Goal: Complete Application Form: Complete application form

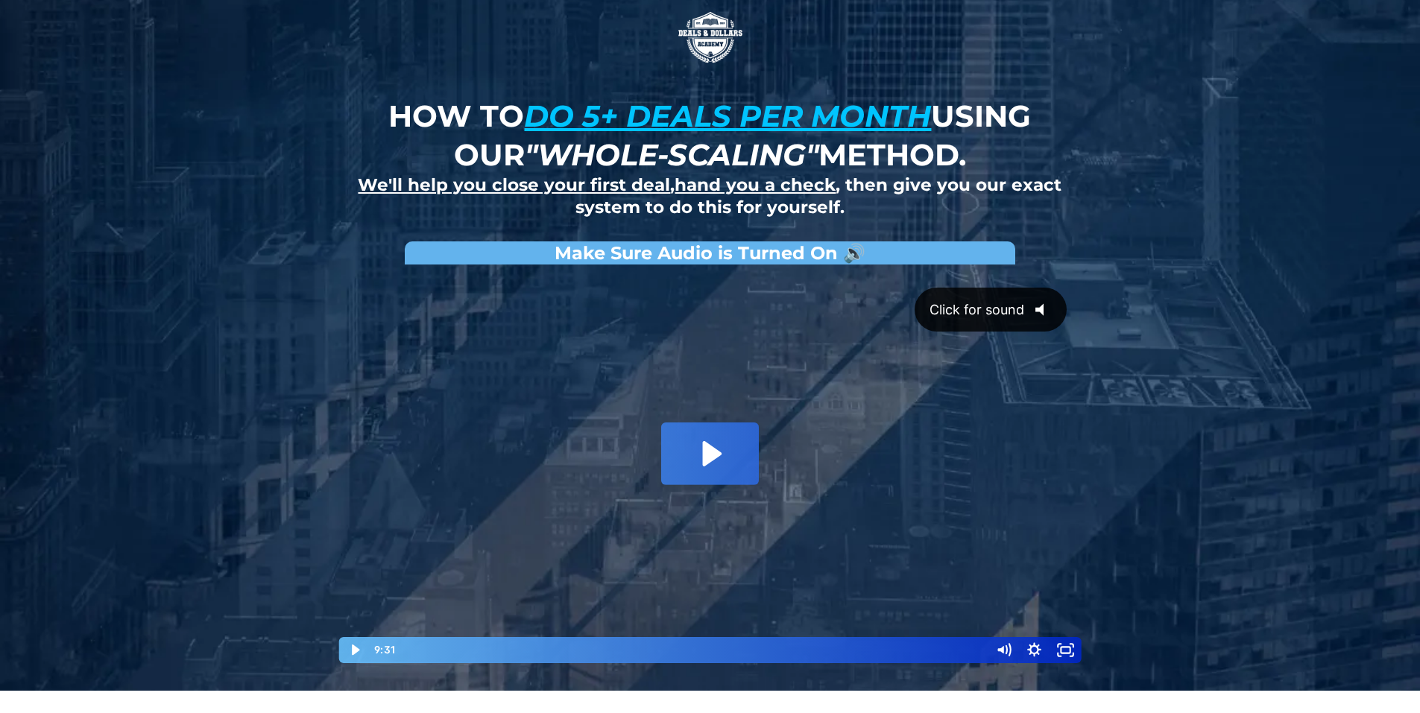
click at [1042, 303] on icon "@keyframes VOLUME_SMALL_WAVE_FLASH { 0% { opacity: 0; } 33% { opacity: 1; } 66%…" at bounding box center [1044, 309] width 41 height 41
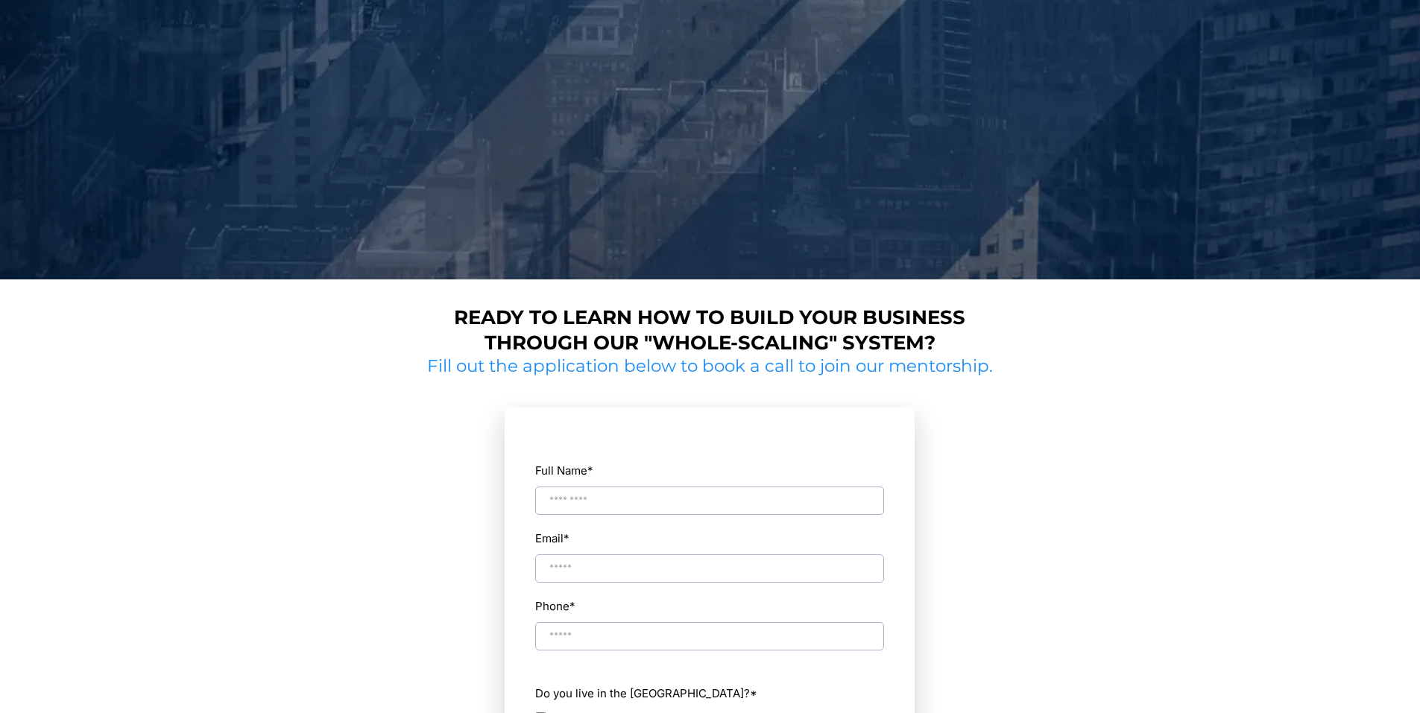
scroll to position [447, 0]
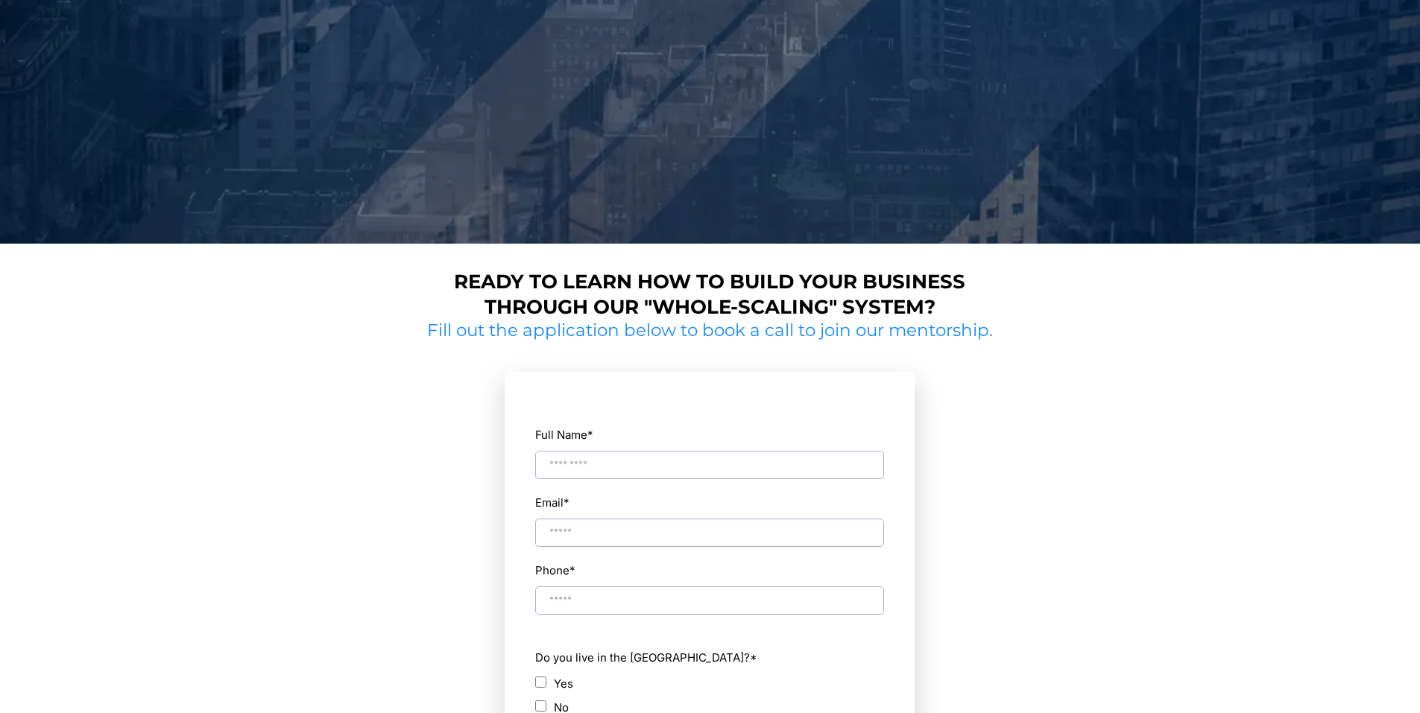
click at [575, 451] on input "Full Name *" at bounding box center [709, 465] width 349 height 28
type input "*********"
type input "**********"
click at [588, 598] on input "Phone *" at bounding box center [709, 600] width 349 height 28
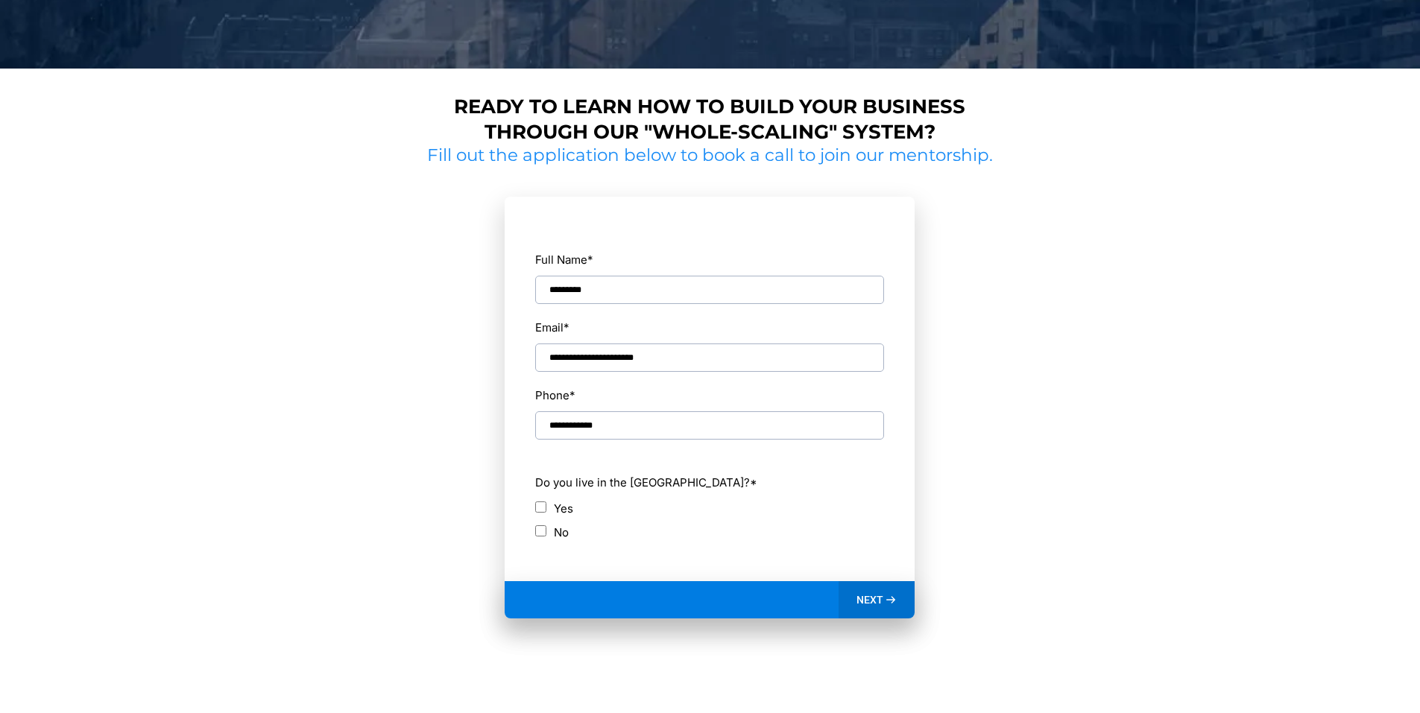
scroll to position [671, 0]
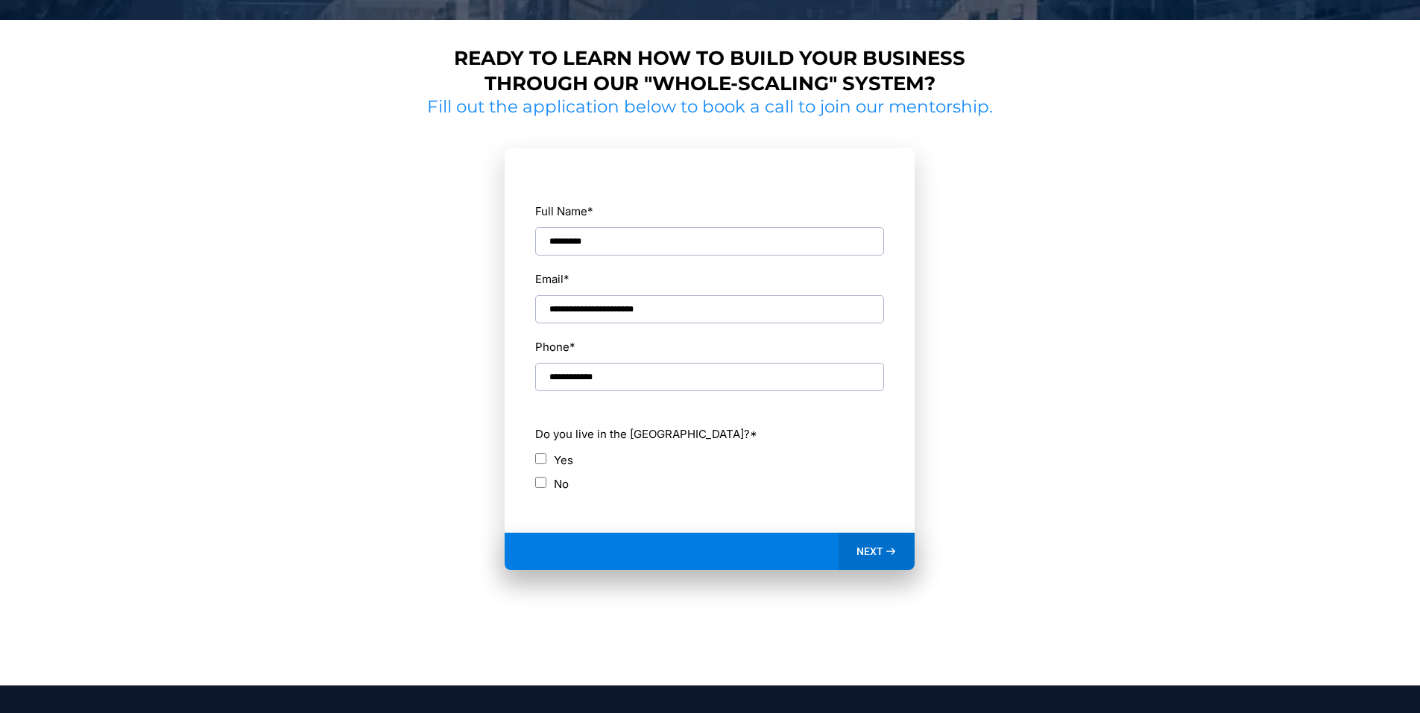
type input "**********"
click at [549, 478] on div "No" at bounding box center [709, 484] width 349 height 20
click at [856, 549] on div "NEXT" at bounding box center [876, 551] width 77 height 37
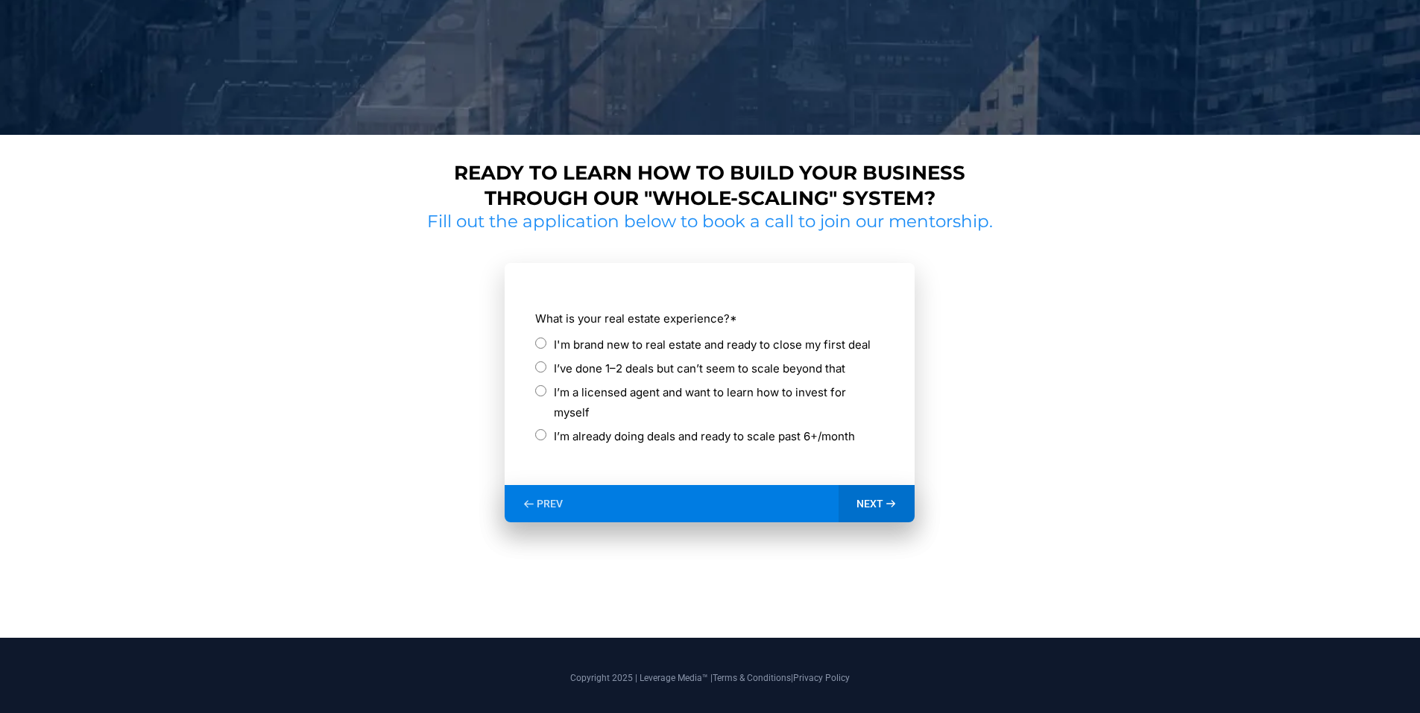
click at [611, 344] on label "I'm brand new to real estate and ready to close my first deal" at bounding box center [712, 345] width 317 height 20
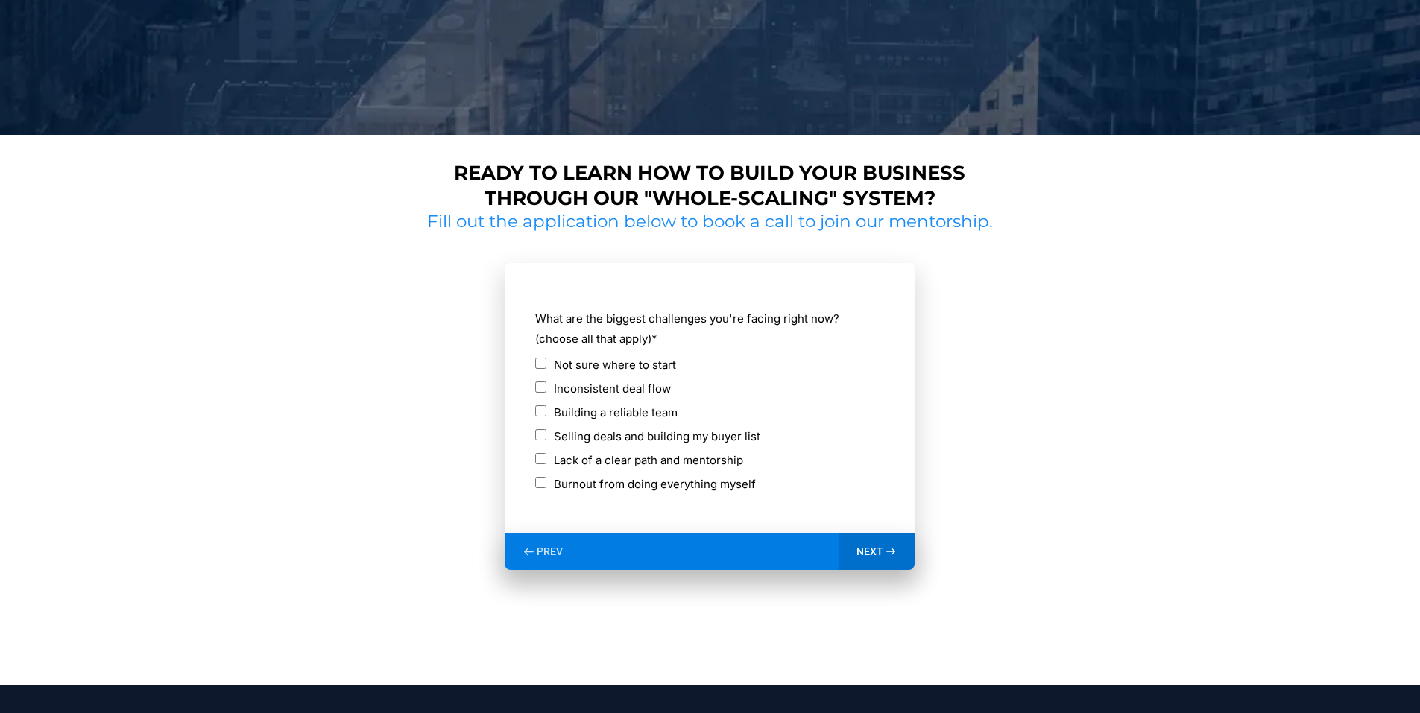
click at [643, 366] on label "Not sure where to start" at bounding box center [615, 365] width 122 height 20
click at [888, 555] on icon at bounding box center [891, 552] width 13 height 13
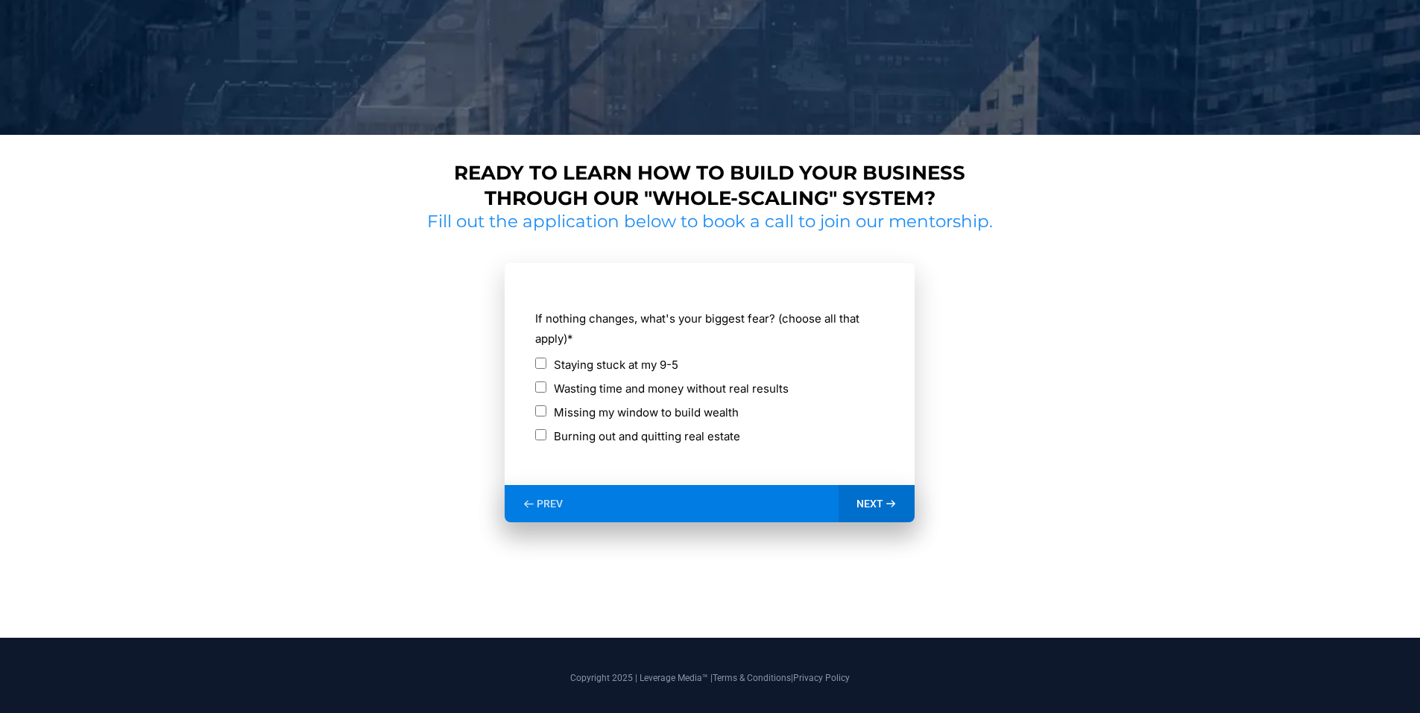
click at [690, 390] on label "Wasting time and money without real results" at bounding box center [671, 389] width 235 height 20
click at [680, 411] on label "Missing my window to build wealth" at bounding box center [646, 412] width 185 height 20
click at [871, 495] on div "NEXT" at bounding box center [876, 503] width 77 height 37
drag, startPoint x: 575, startPoint y: 411, endPoint x: 602, endPoint y: 419, distance: 27.8
click at [575, 411] on label "1-3 months" at bounding box center [583, 412] width 59 height 20
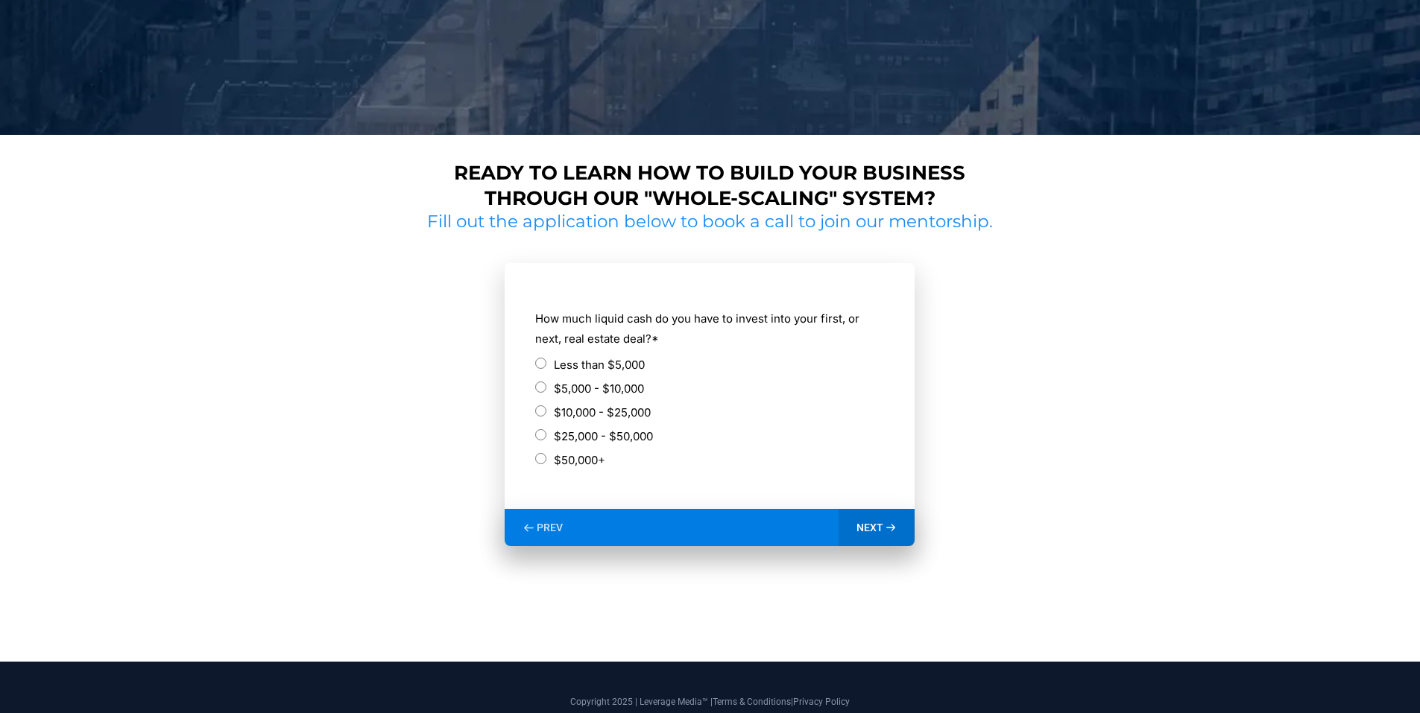
click at [574, 416] on label "$10,000 - $25,000" at bounding box center [602, 412] width 97 height 20
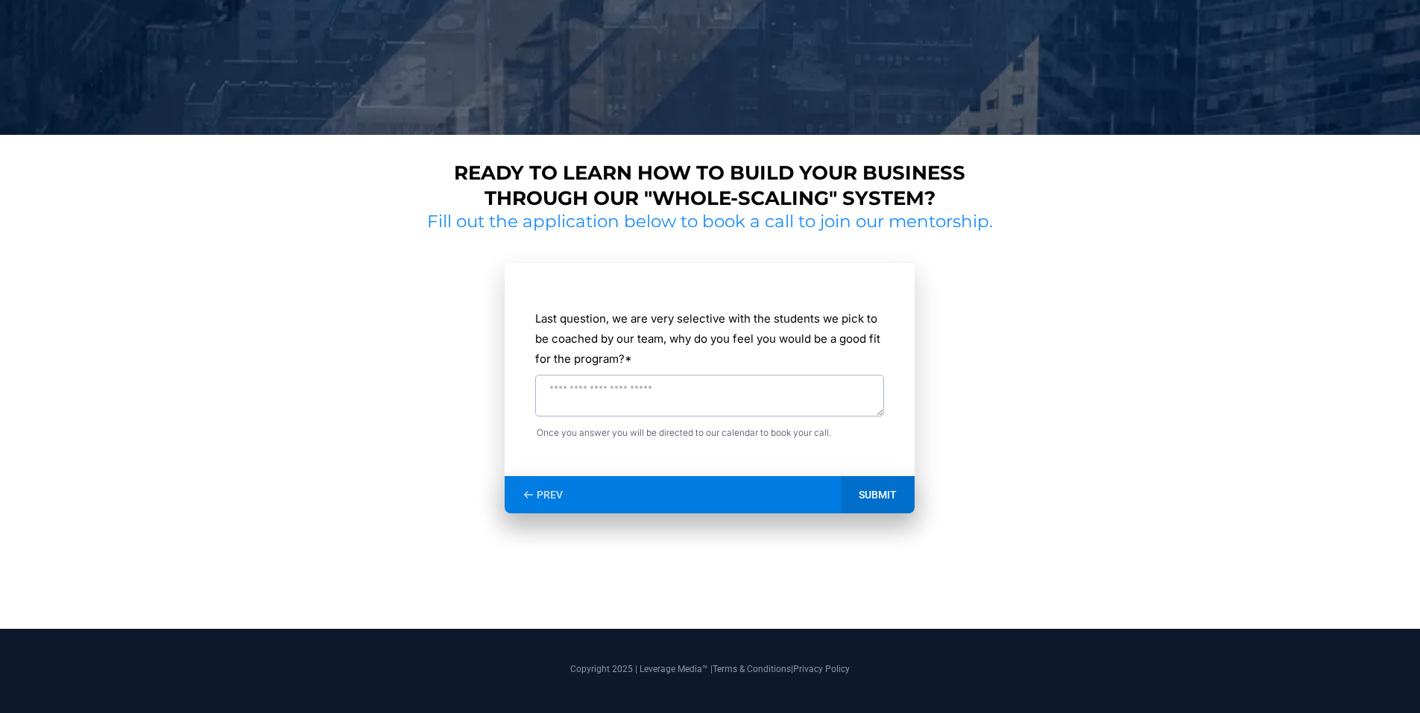
click at [551, 493] on span "PREV" at bounding box center [550, 494] width 26 height 13
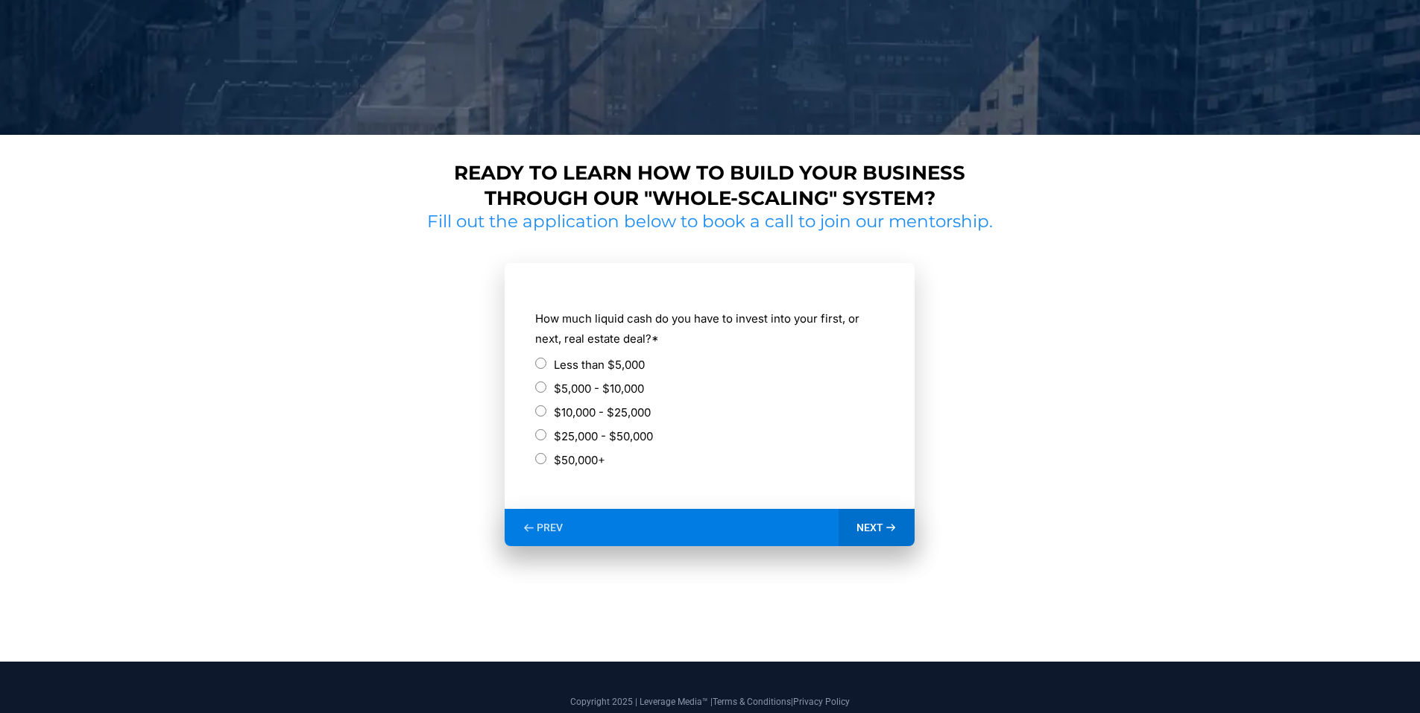
click at [586, 409] on label "$10,000 - $25,000" at bounding box center [602, 412] width 97 height 20
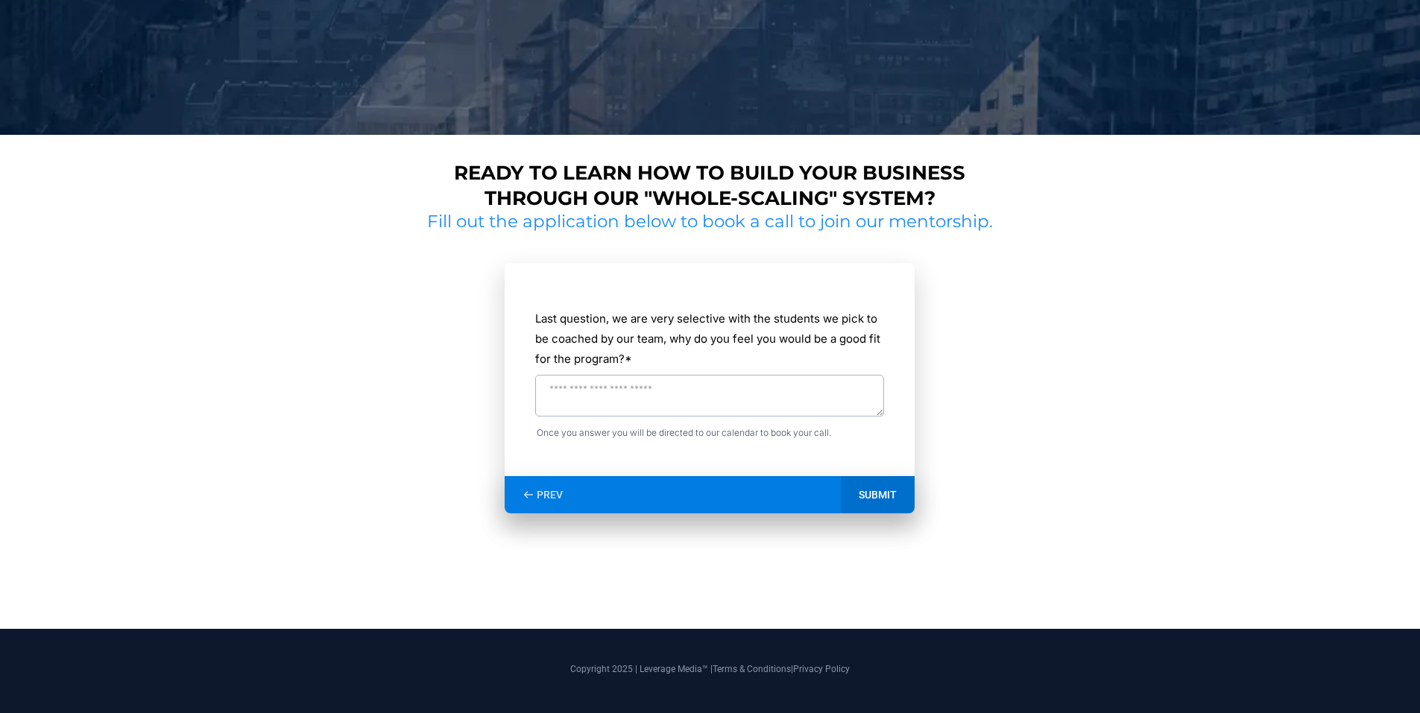
click at [709, 388] on textarea "Last question, we are very selective with the students we pick to be coached by…" at bounding box center [709, 396] width 349 height 42
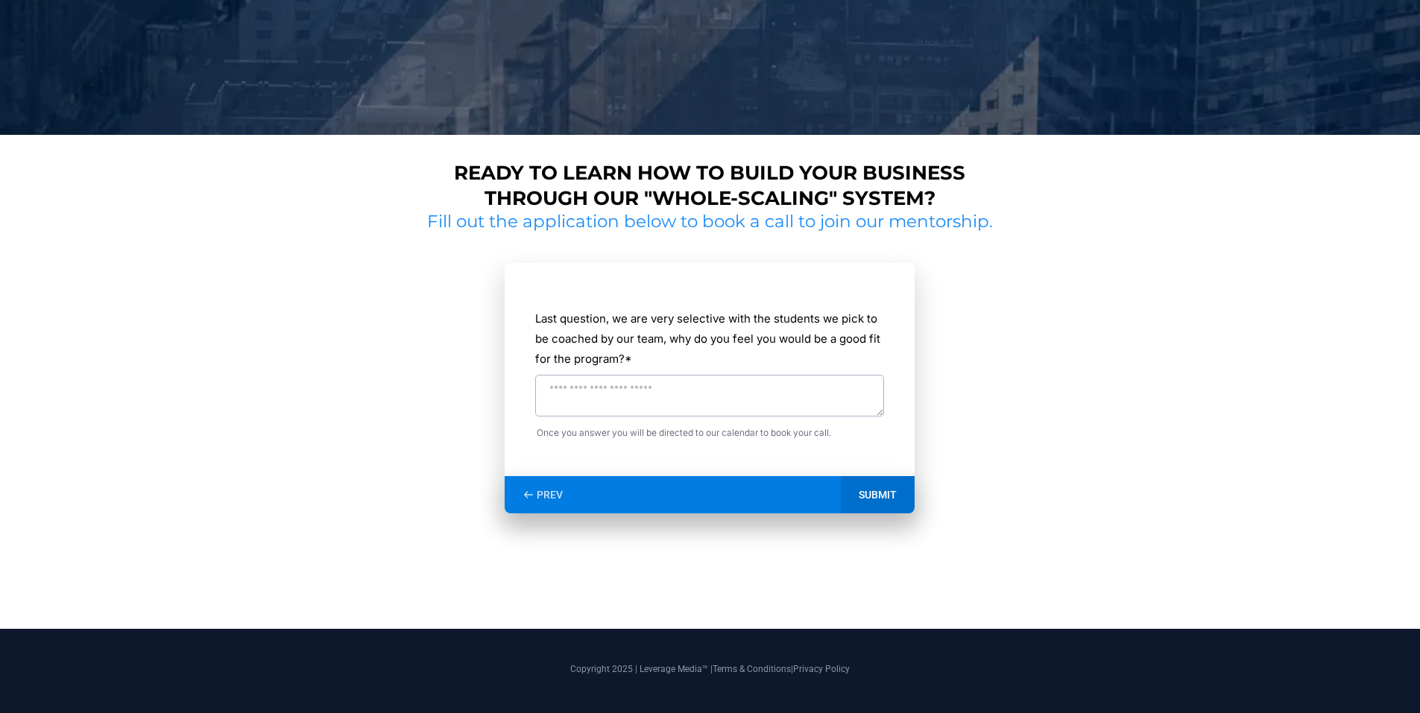
click at [709, 388] on textarea "Last question, we are very selective with the students we pick to be coached by…" at bounding box center [709, 396] width 349 height 42
click at [677, 401] on textarea "**********" at bounding box center [709, 396] width 349 height 42
click at [782, 405] on textarea "**********" at bounding box center [709, 396] width 349 height 42
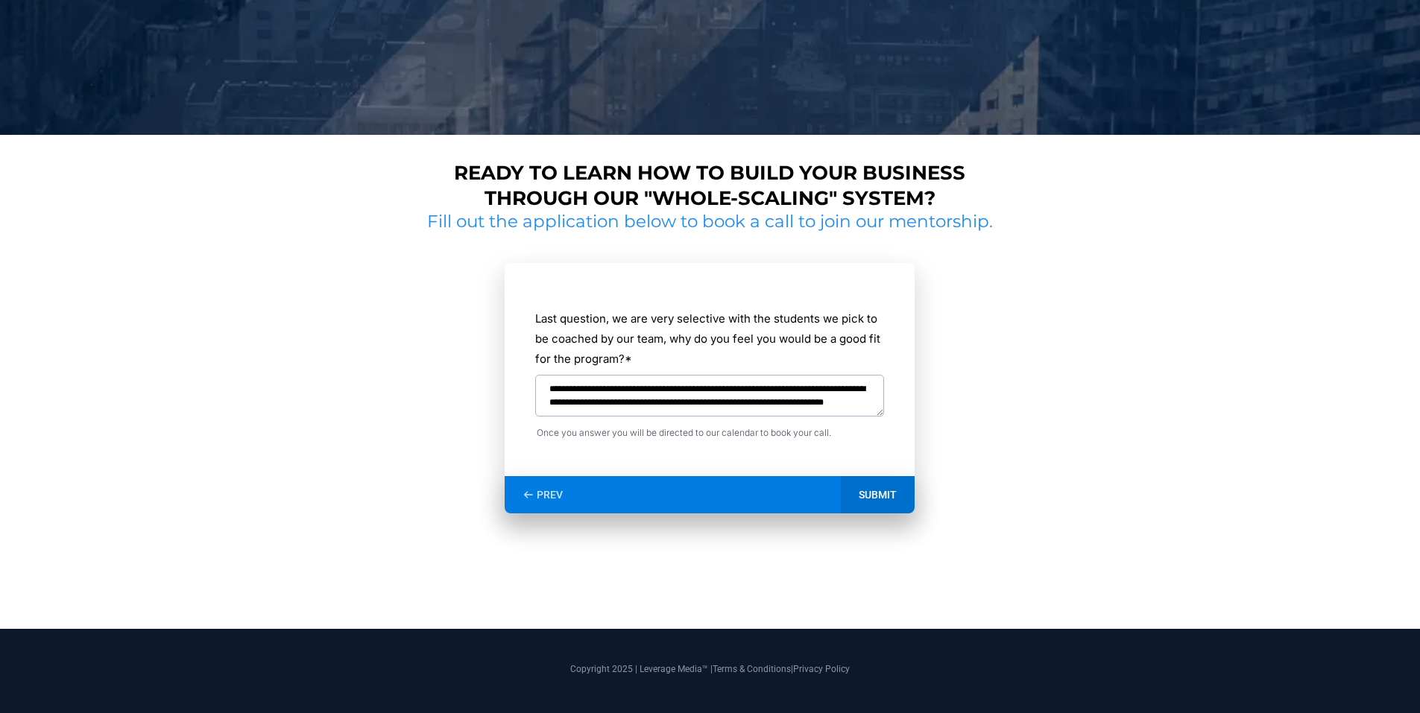
type textarea "**********"
click at [876, 499] on div "SUBMIT" at bounding box center [878, 494] width 74 height 37
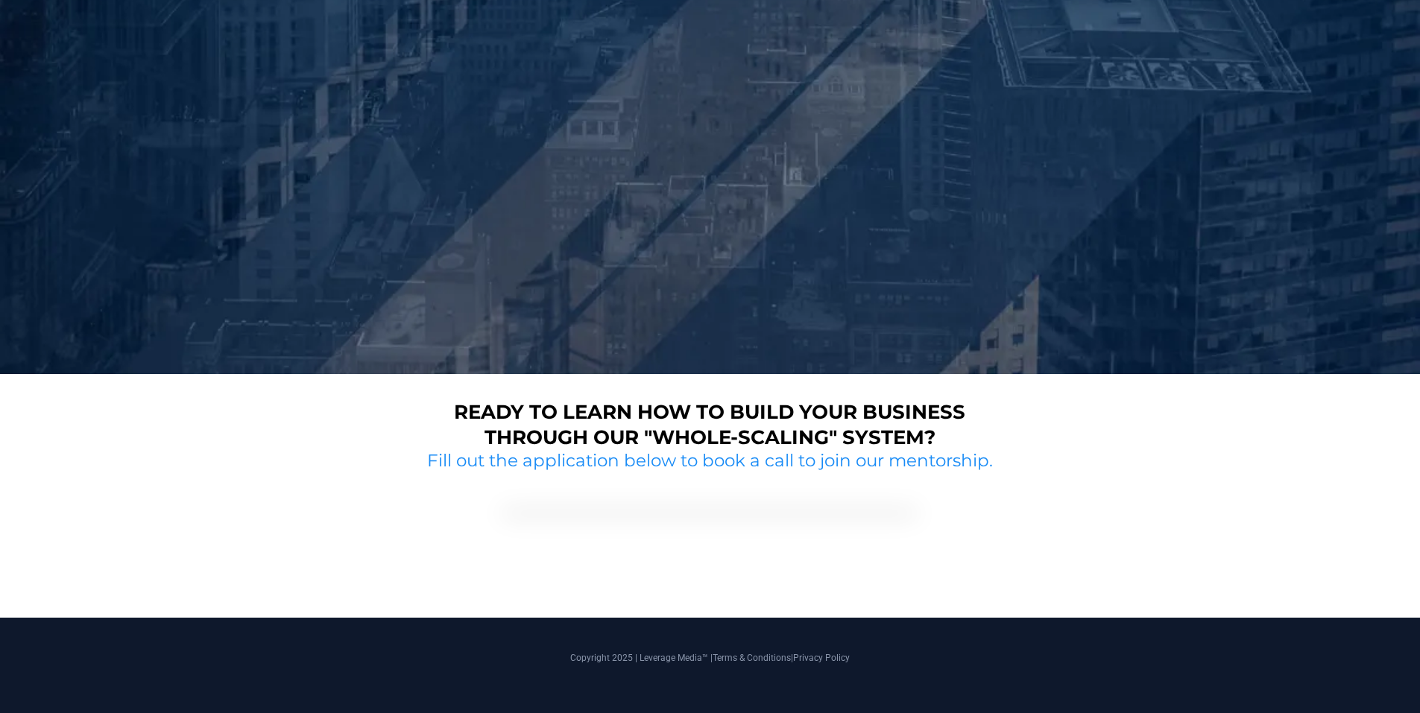
scroll to position [391, 0]
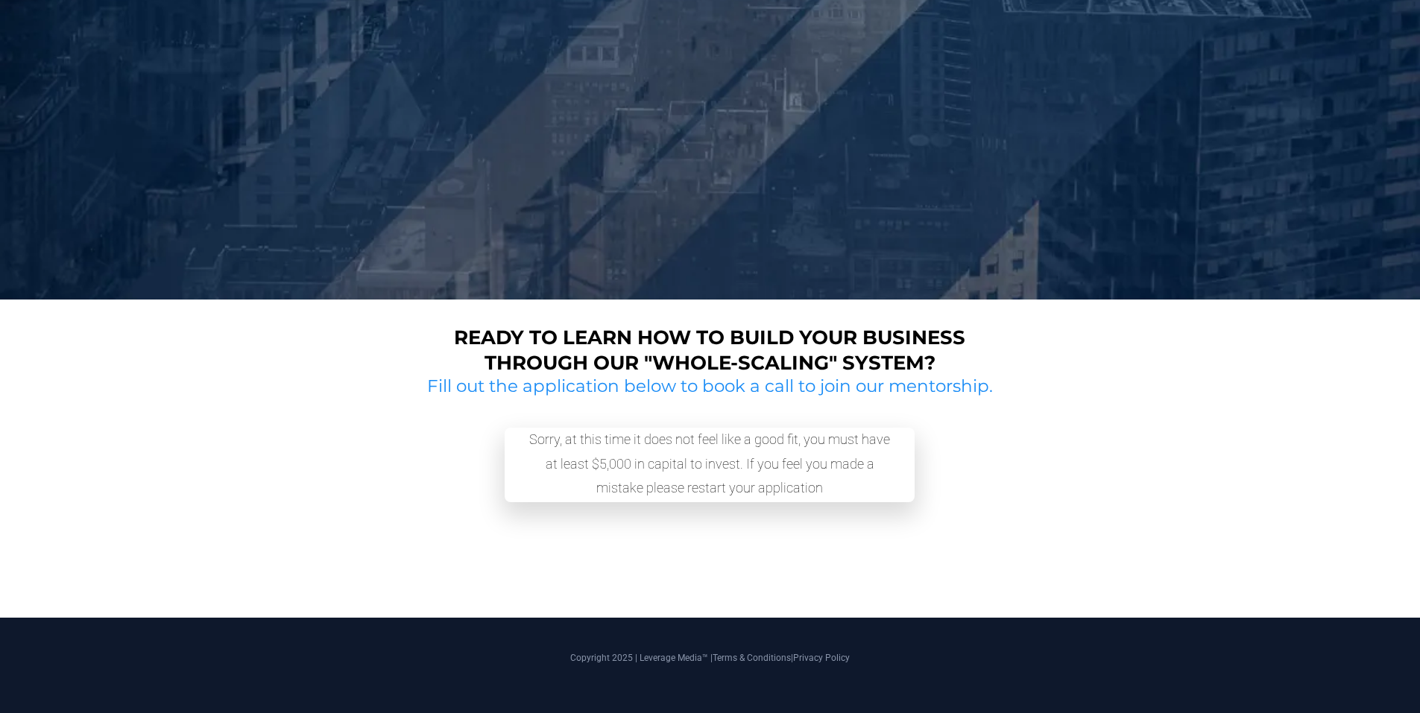
click at [548, 426] on section "Sorry, at this time it does not feel like a good fit, you must have at least $5…" at bounding box center [710, 483] width 577 height 171
click at [563, 429] on div "Sorry, at this time it does not feel like a good fit, you must have at least $5…" at bounding box center [709, 465] width 373 height 75
click at [565, 434] on div "Sorry, at this time it does not feel like a good fit, you must have at least $5…" at bounding box center [709, 465] width 373 height 75
click at [580, 438] on div "Sorry, at this time it does not feel like a good fit, you must have at least $5…" at bounding box center [709, 465] width 373 height 75
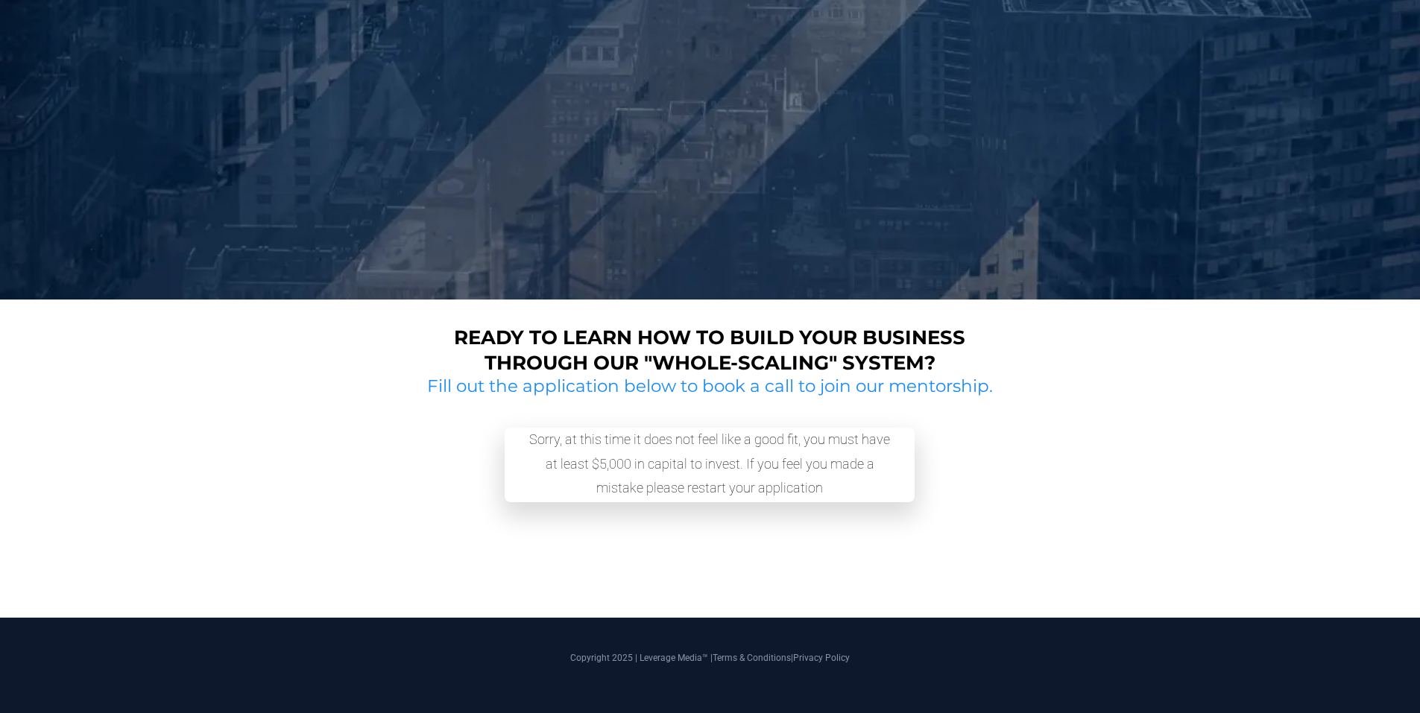
click at [580, 438] on div "Sorry, at this time it does not feel like a good fit, you must have at least $5…" at bounding box center [709, 465] width 373 height 75
drag, startPoint x: 599, startPoint y: 444, endPoint x: 613, endPoint y: 465, distance: 25.2
click at [605, 455] on div "Sorry, at this time it does not feel like a good fit, you must have at least $5…" at bounding box center [709, 465] width 373 height 75
click at [647, 385] on h2 "Fill out the application below to book a call to join our mentorship." at bounding box center [710, 387] width 577 height 22
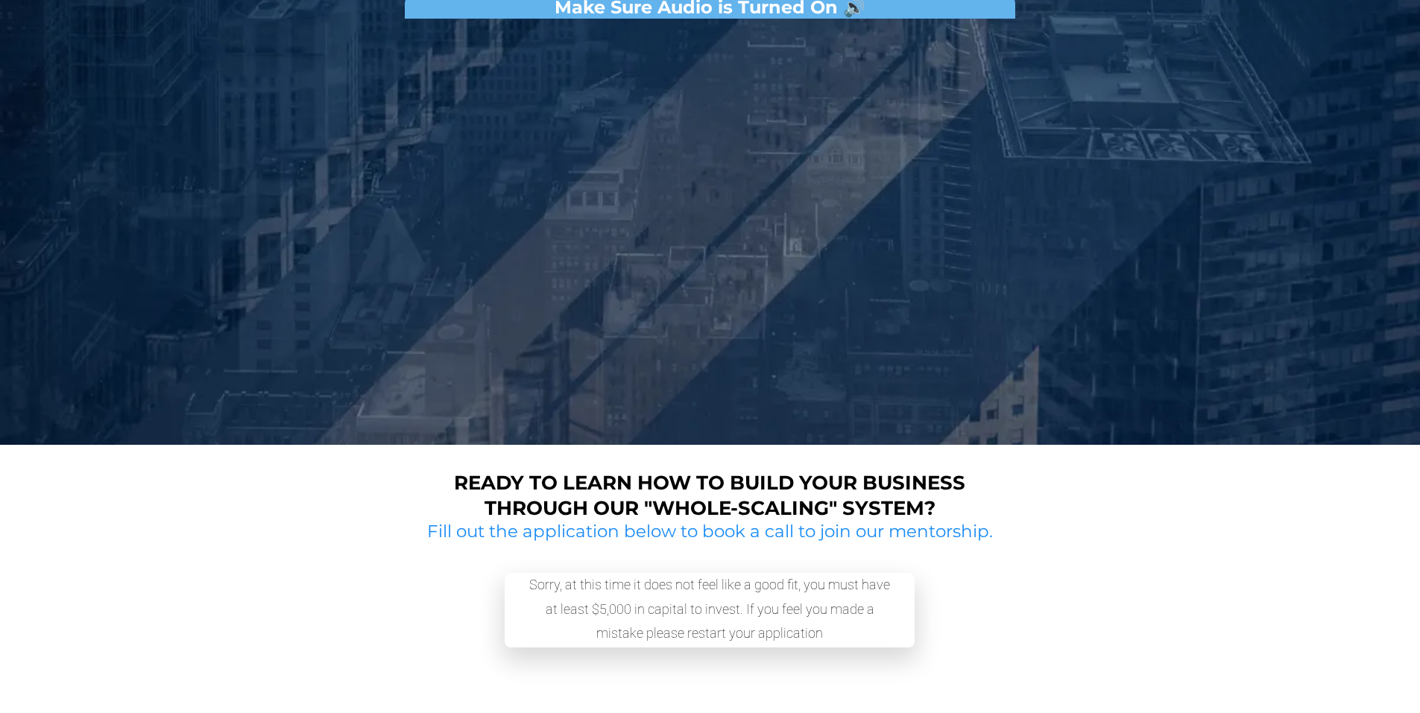
scroll to position [242, 0]
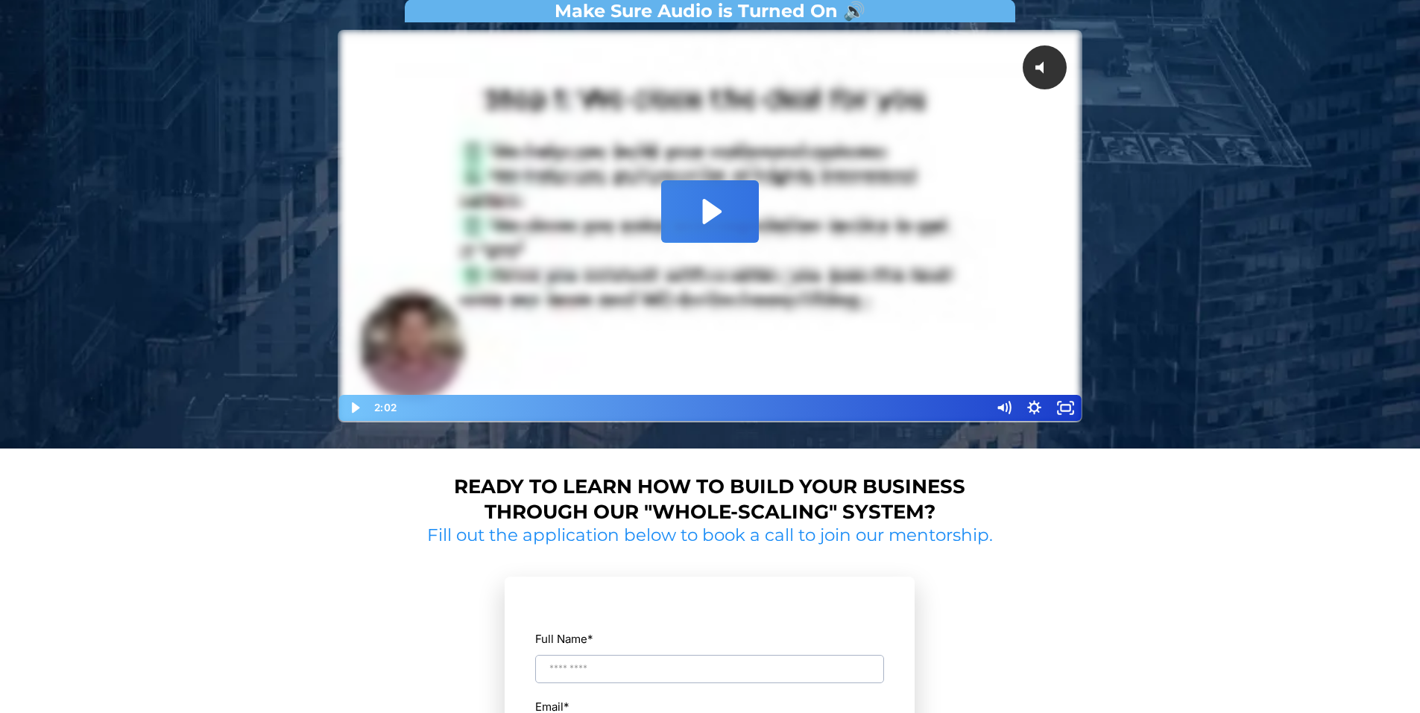
click at [622, 284] on div at bounding box center [710, 226] width 745 height 393
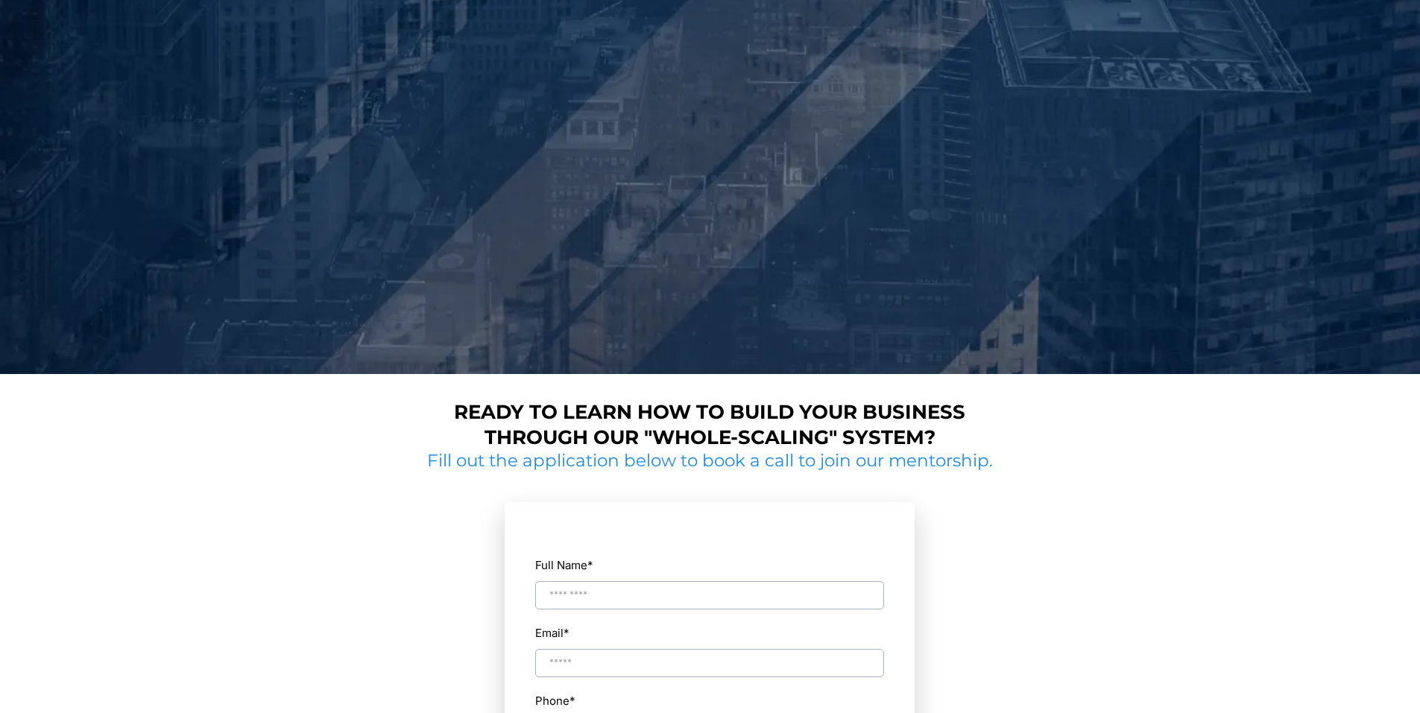
click at [551, 214] on div at bounding box center [710, 151] width 745 height 393
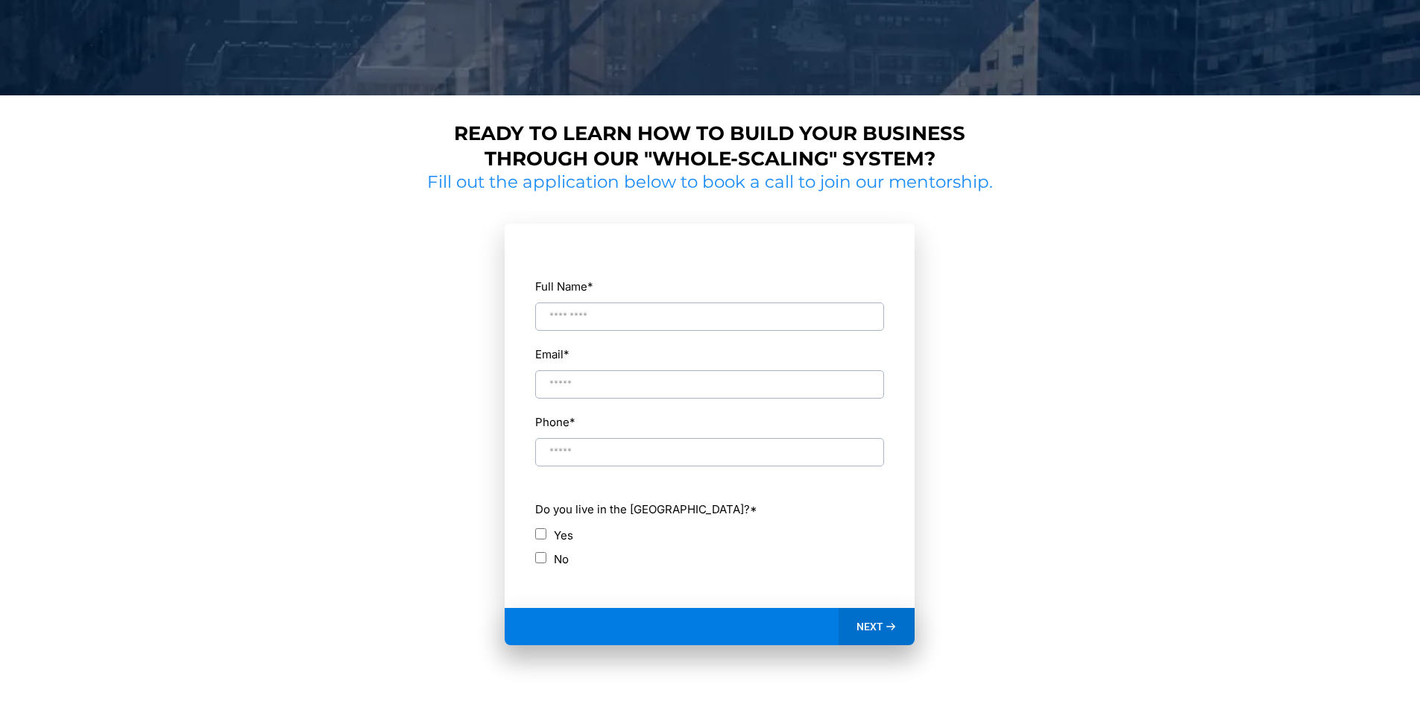
scroll to position [615, 0]
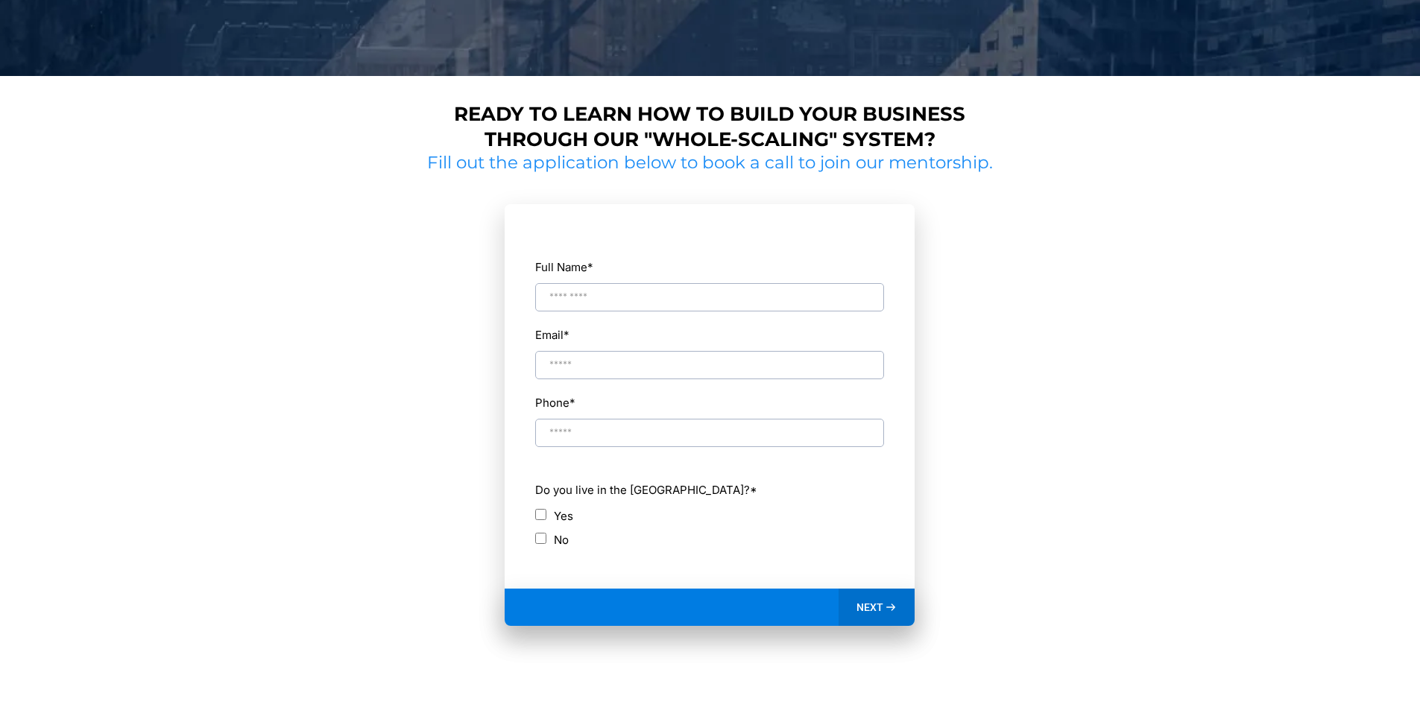
click at [591, 300] on input "Full Name *" at bounding box center [709, 297] width 349 height 28
type input "*********"
type input "**********"
drag, startPoint x: 630, startPoint y: 367, endPoint x: 435, endPoint y: 358, distance: 195.5
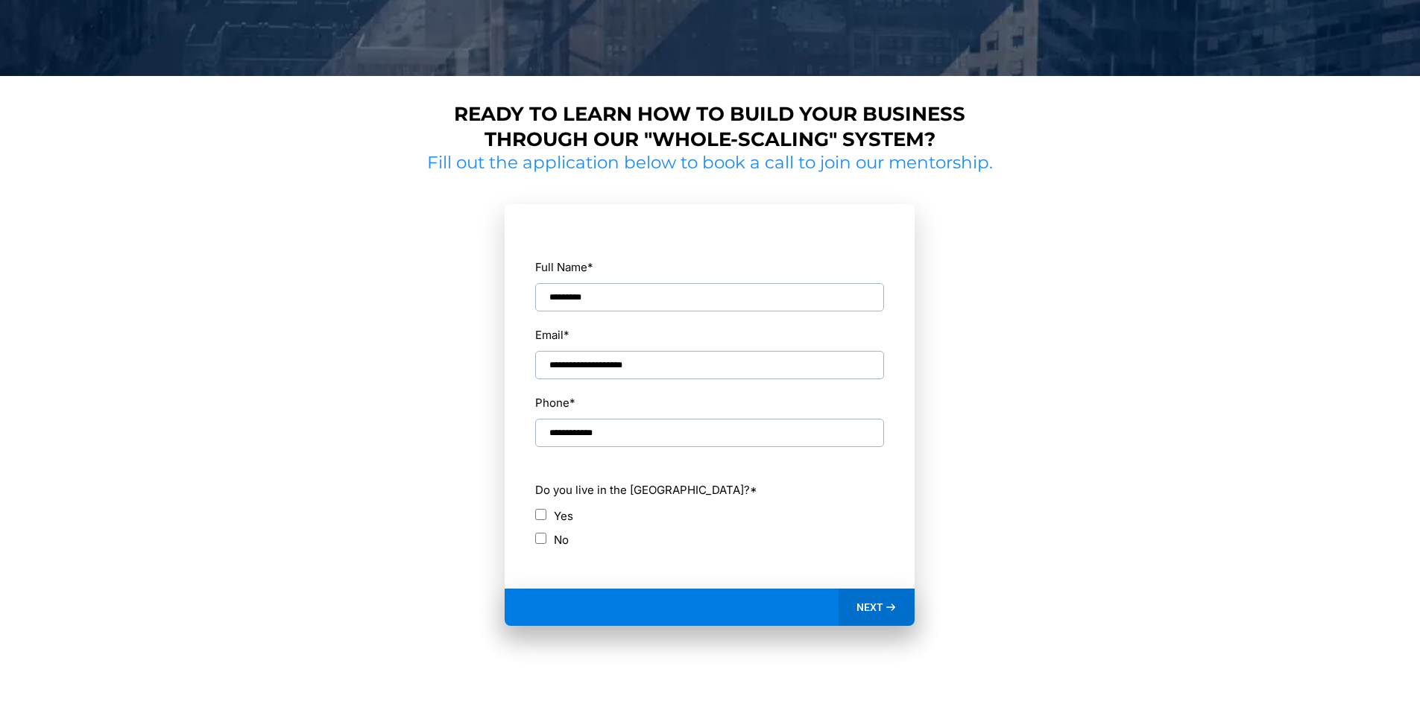
click at [443, 364] on section "**********" at bounding box center [710, 433] width 577 height 519
type input "**********"
click at [554, 536] on label "No" at bounding box center [561, 540] width 15 height 20
click at [891, 609] on icon at bounding box center [891, 607] width 13 height 13
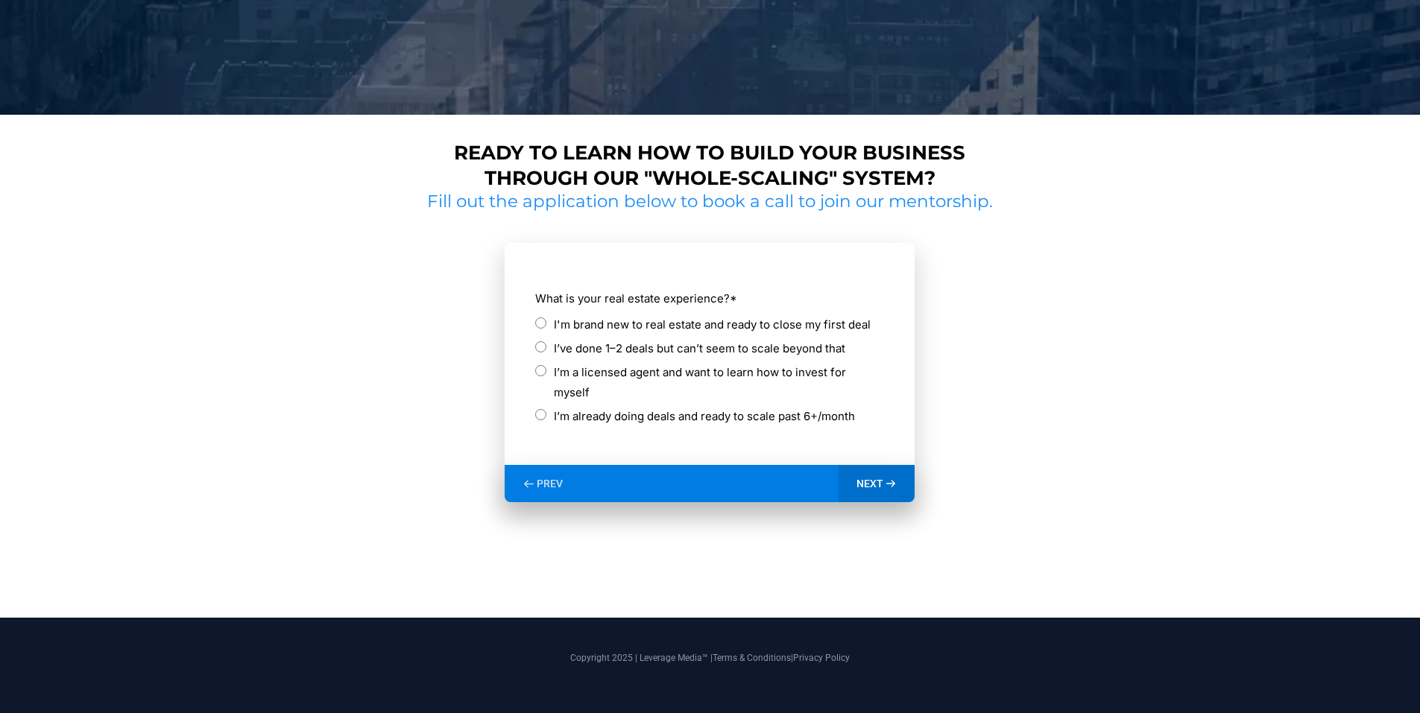
scroll to position [556, 0]
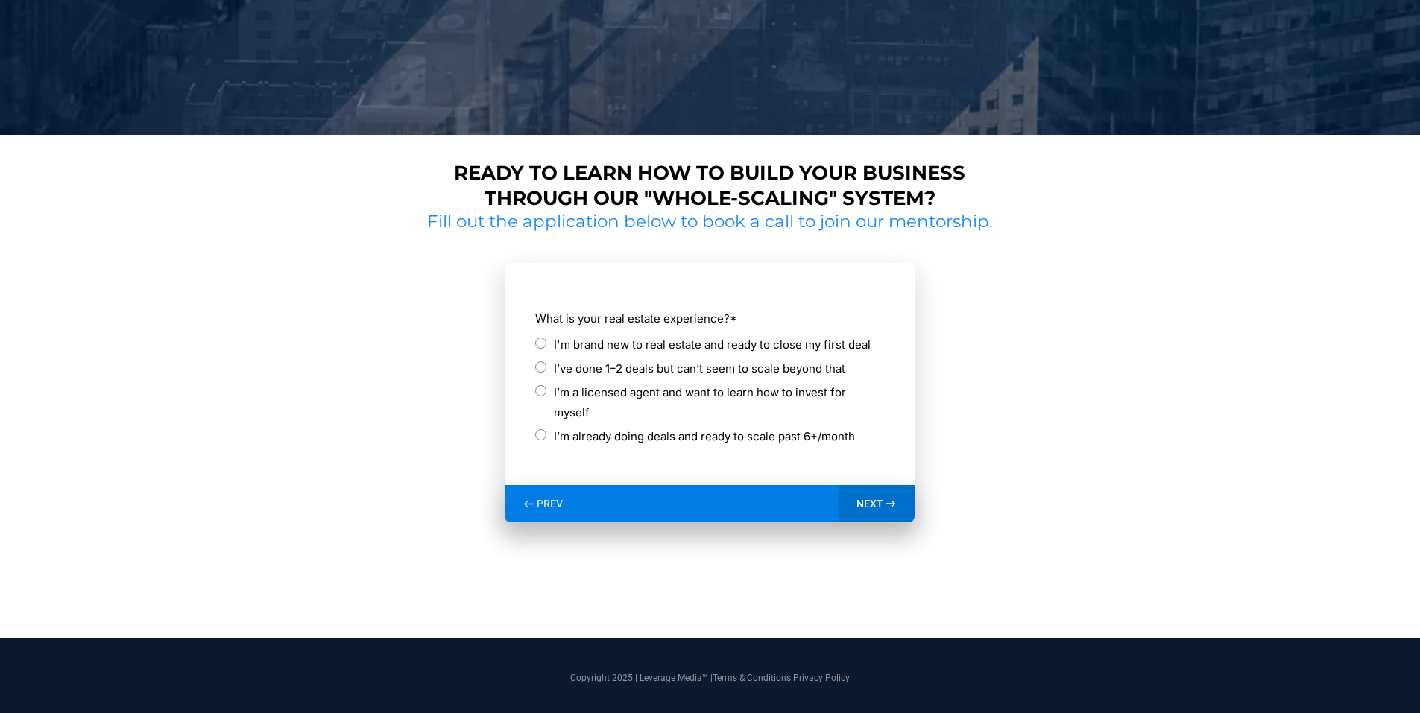
click at [211, 344] on div "**********" at bounding box center [710, 387] width 1420 height 504
click at [665, 343] on label "I'm brand new to real estate and ready to close my first deal" at bounding box center [712, 345] width 317 height 20
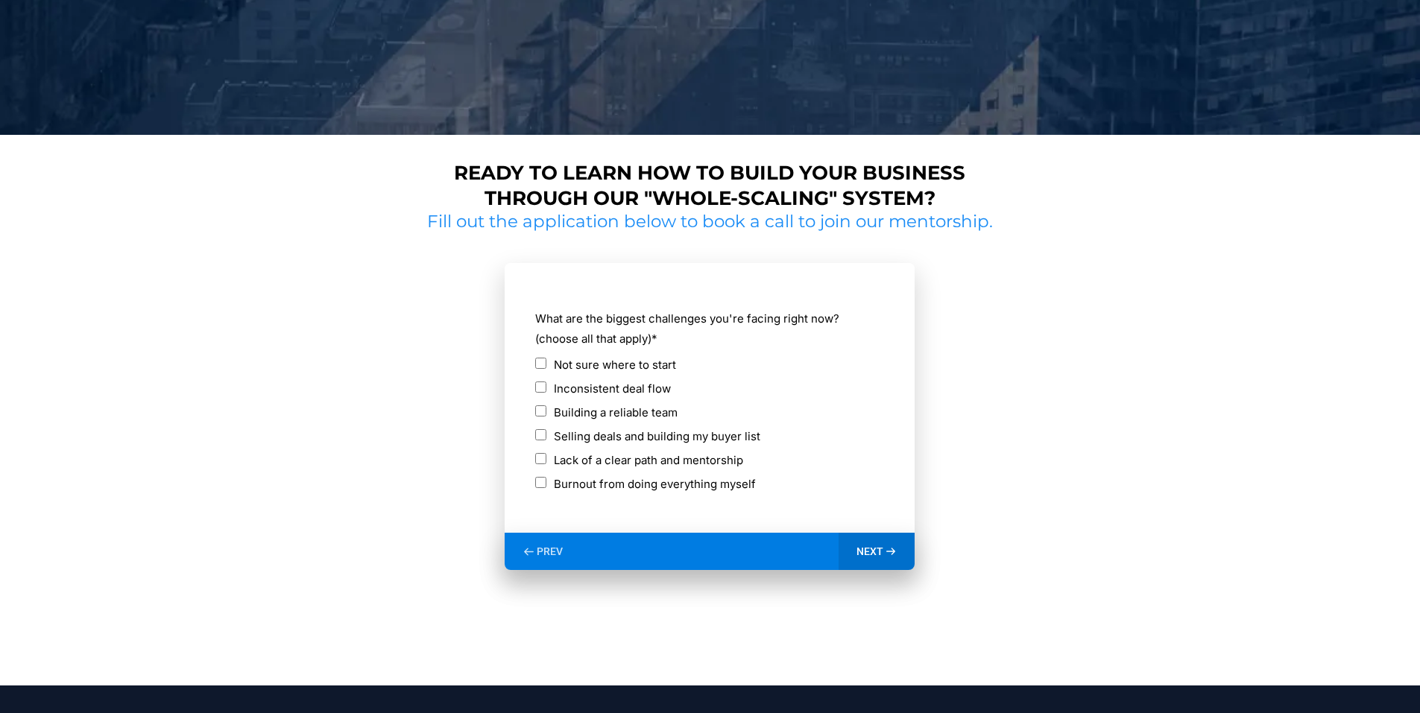
click at [598, 368] on label "Not sure where to start" at bounding box center [615, 365] width 122 height 20
click at [875, 546] on span "NEXT" at bounding box center [869, 551] width 27 height 13
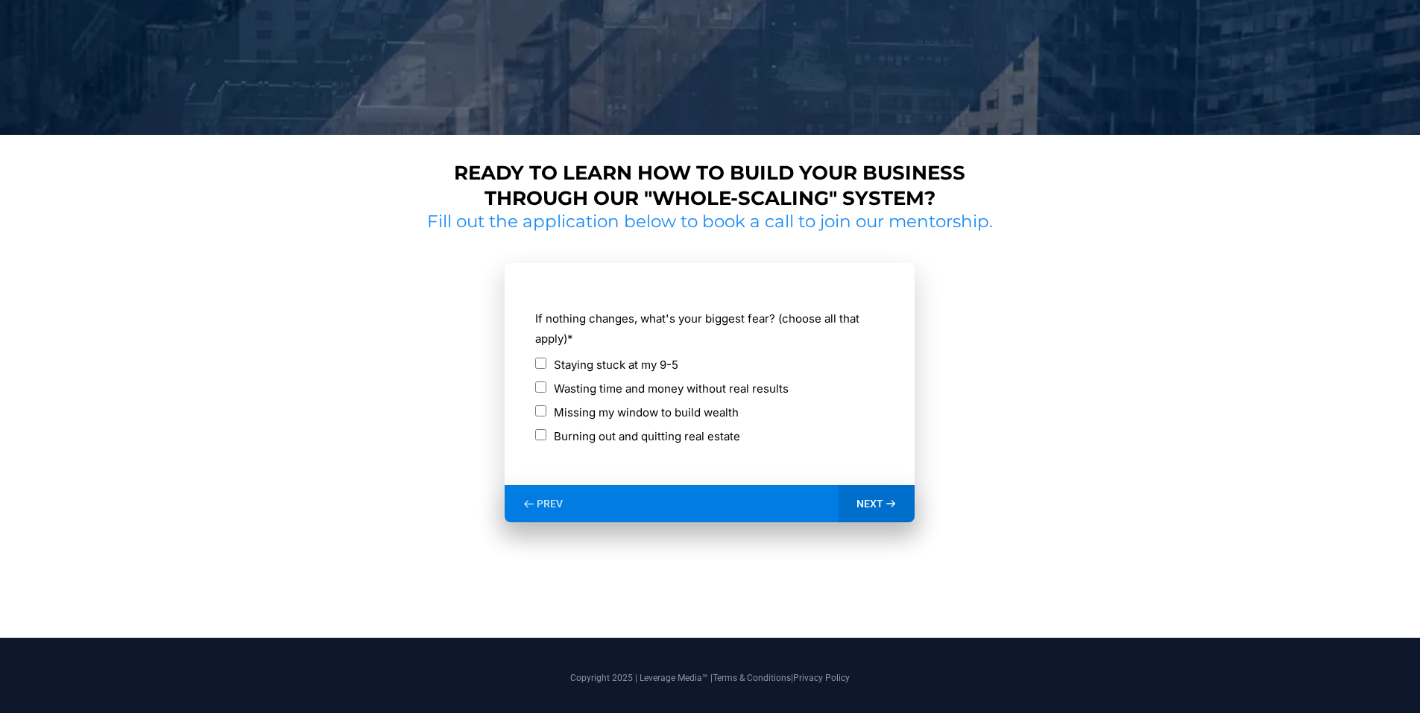
click at [595, 408] on label "Missing my window to build wealth" at bounding box center [646, 412] width 185 height 20
click at [586, 391] on label "Wasting time and money without real results" at bounding box center [671, 389] width 235 height 20
click at [894, 508] on icon at bounding box center [891, 504] width 13 height 13
click at [576, 409] on label "1-3 months" at bounding box center [583, 412] width 59 height 20
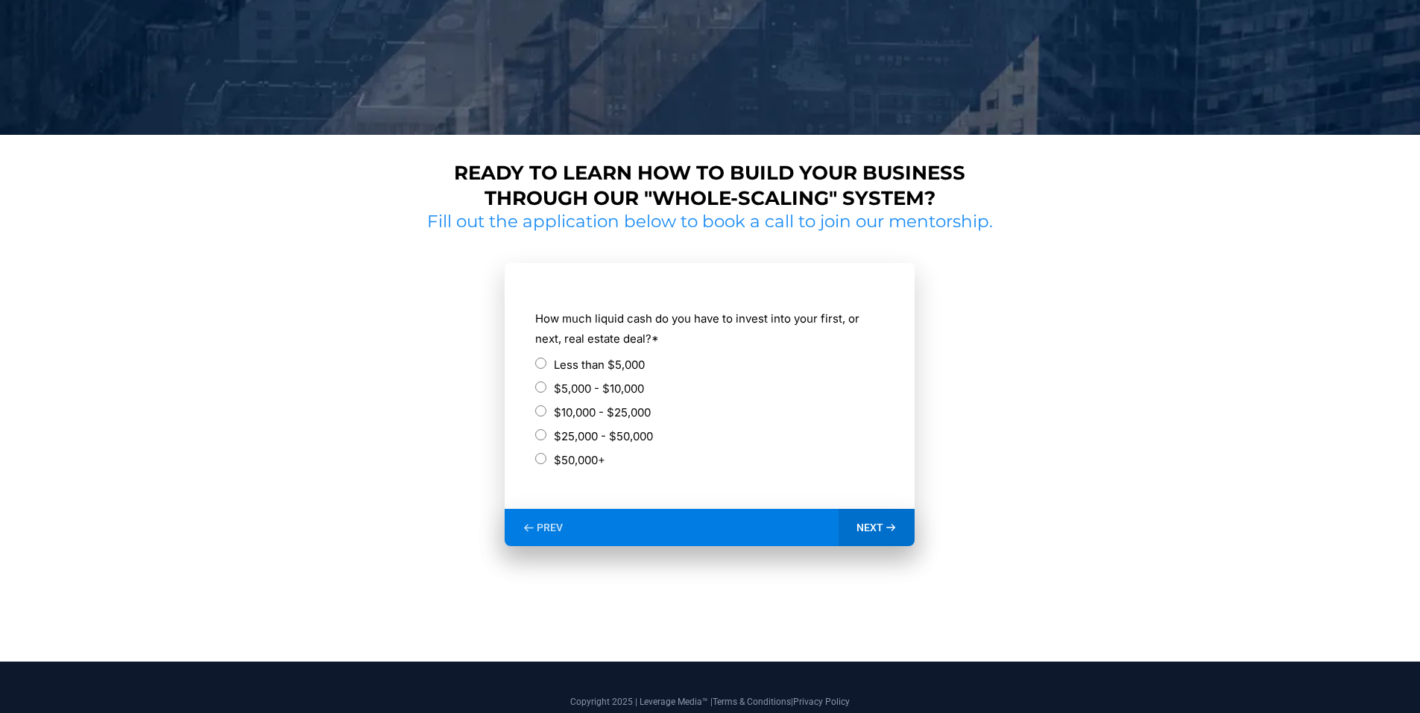
click at [556, 417] on label "$10,000 - $25,000" at bounding box center [602, 412] width 97 height 20
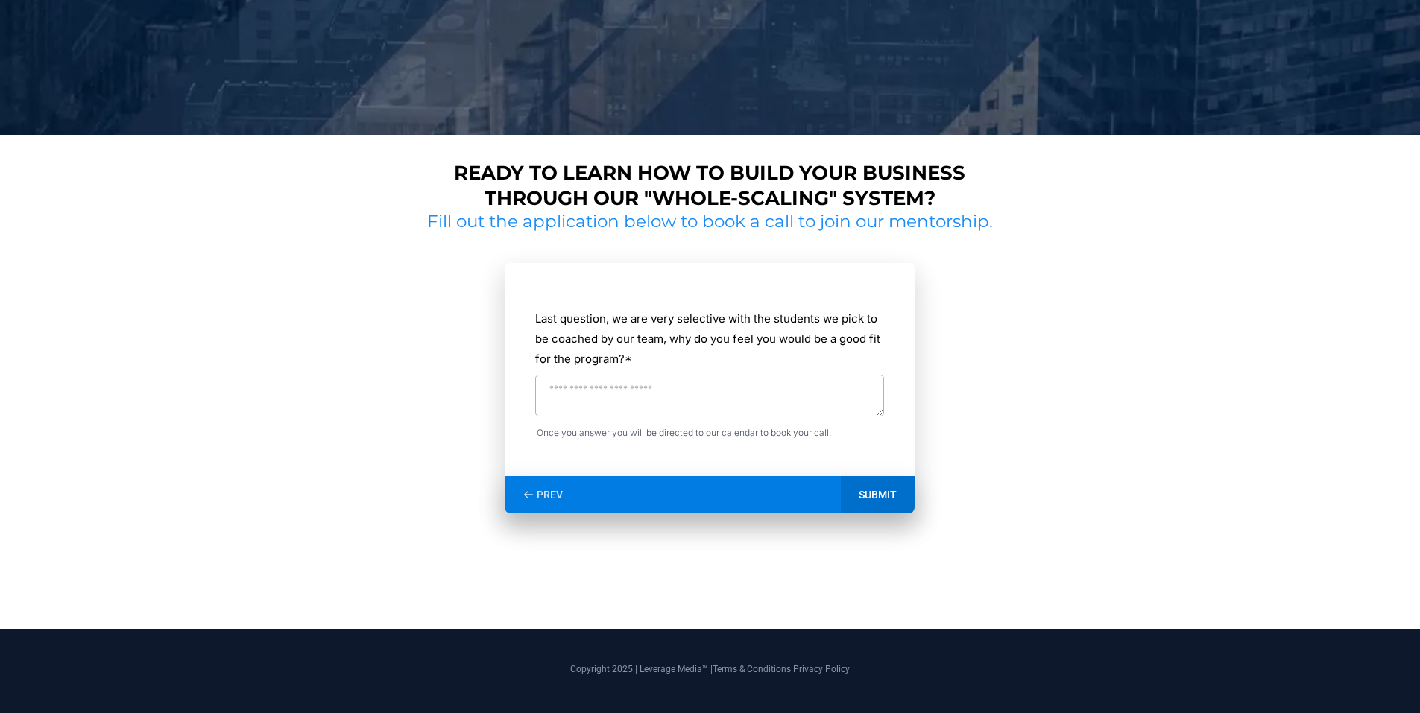
click at [552, 490] on span "PREV" at bounding box center [550, 494] width 26 height 13
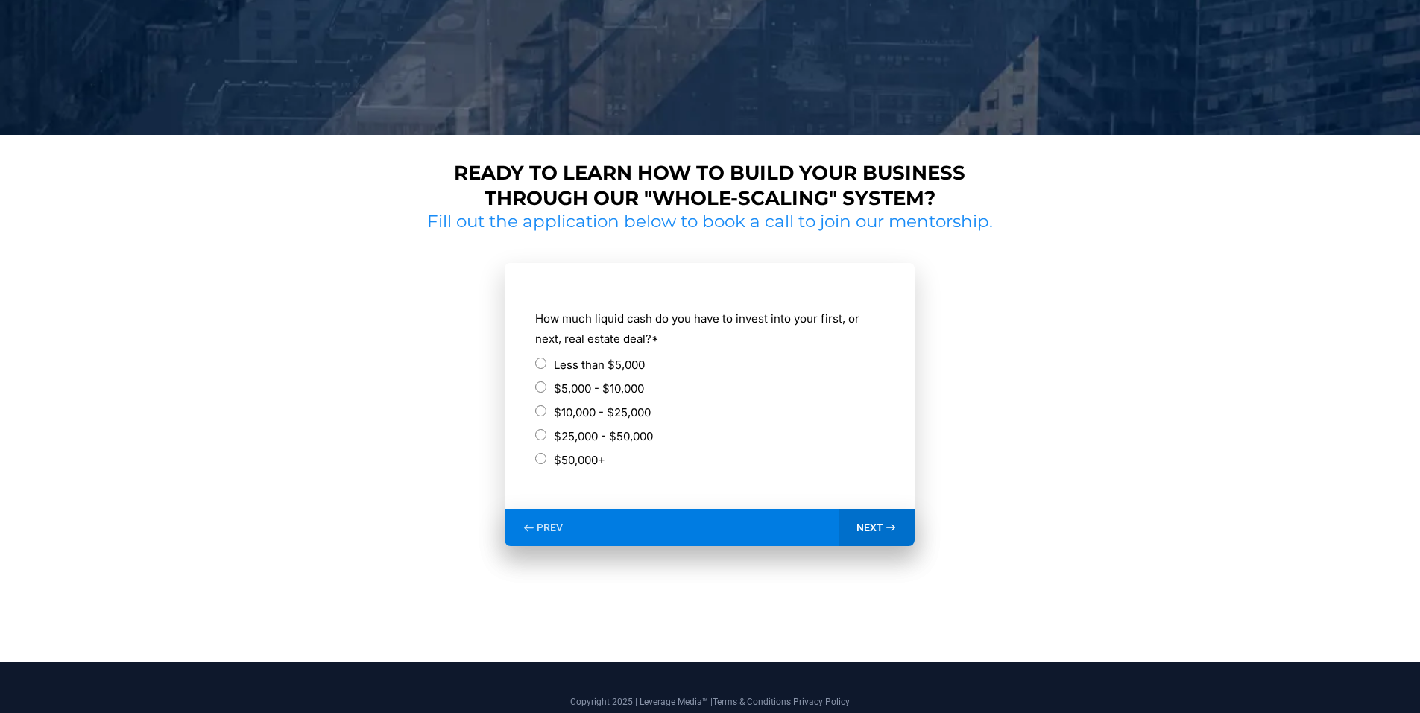
click at [562, 438] on label "$25,000 - $50,000" at bounding box center [603, 436] width 99 height 20
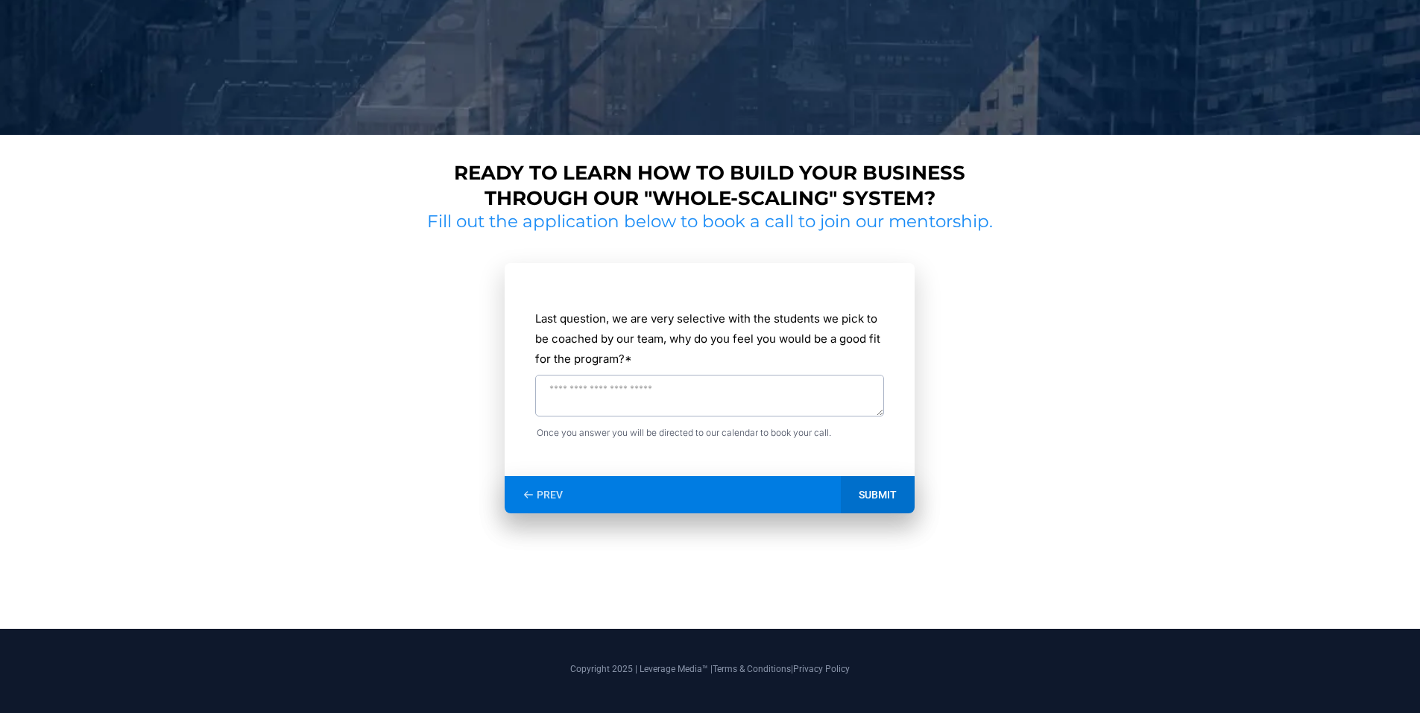
click at [670, 391] on textarea "Last question, we are very selective with the students we pick to be coached by…" at bounding box center [709, 396] width 349 height 42
click at [815, 384] on textarea "**********" at bounding box center [709, 396] width 349 height 42
type textarea "**********"
click at [862, 484] on div "SUBMIT" at bounding box center [878, 494] width 74 height 37
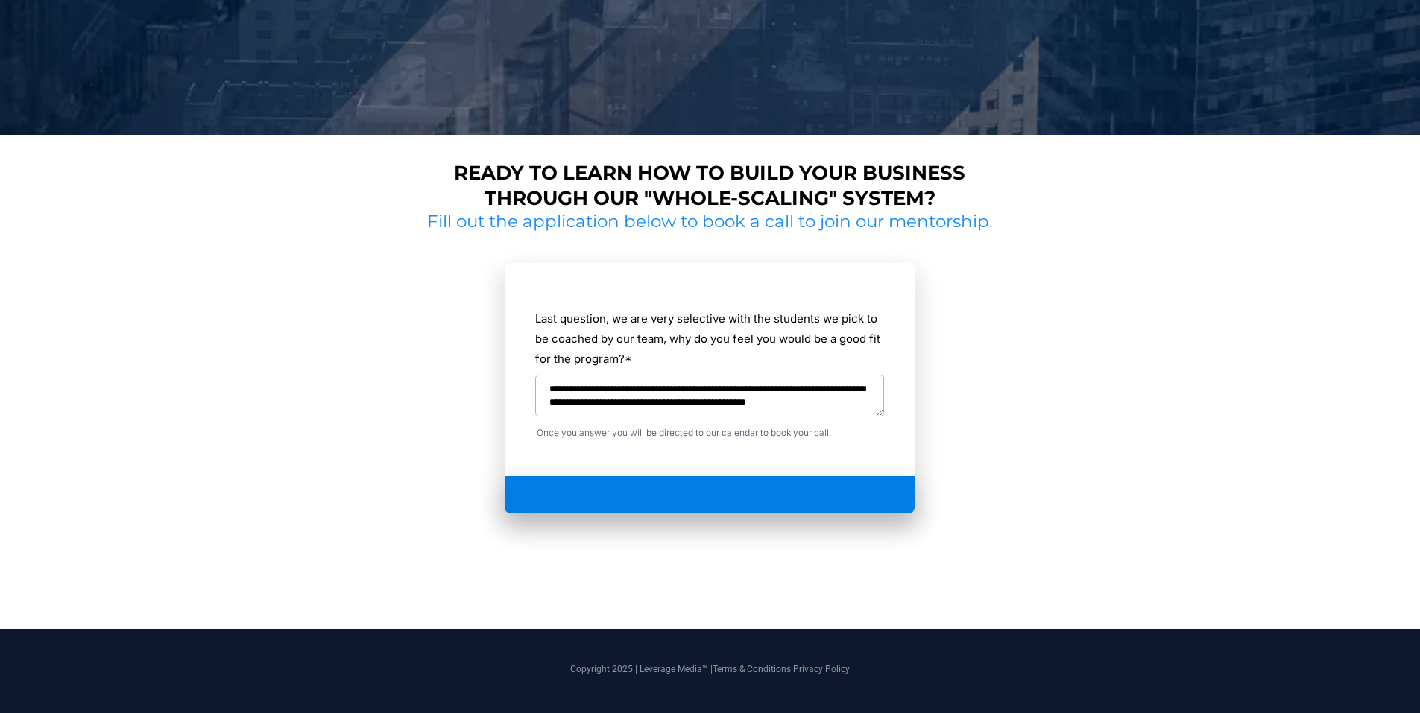
scroll to position [391, 0]
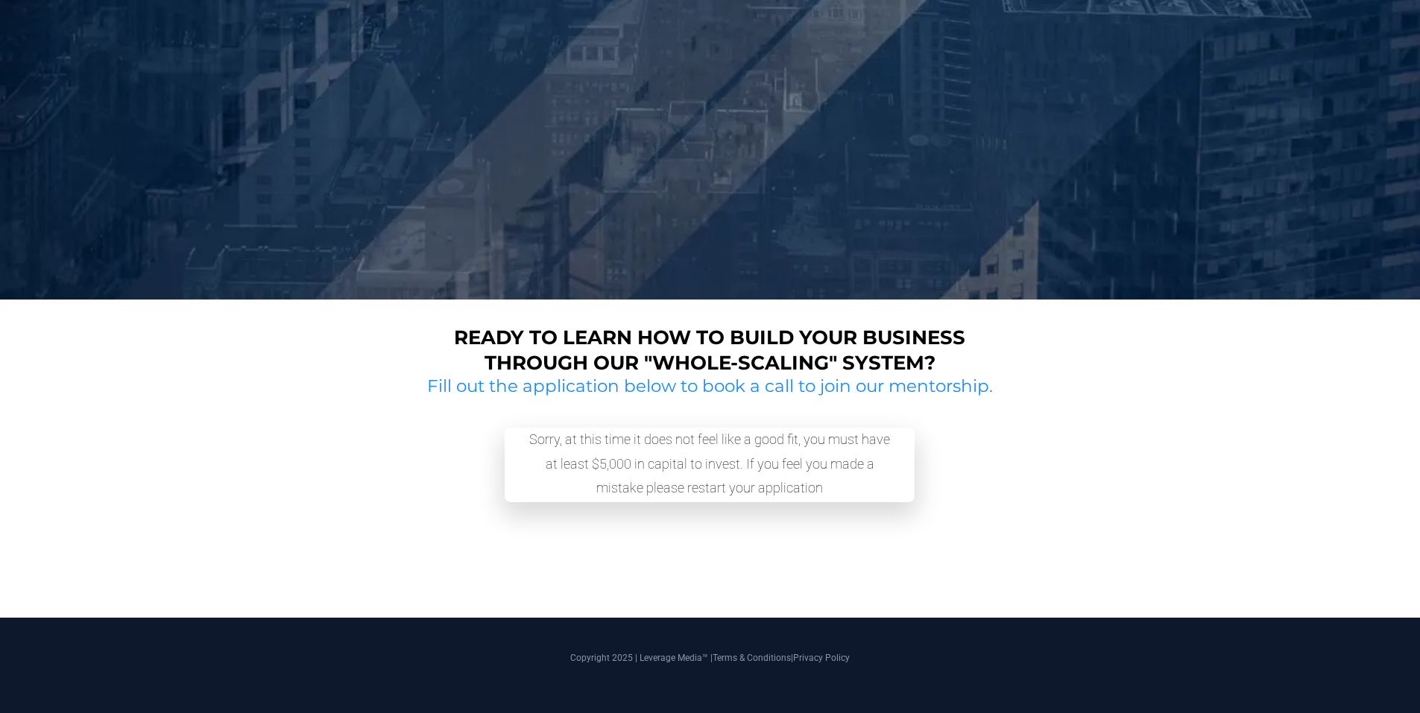
click at [557, 448] on div "Sorry, at this time it does not feel like a good fit, you must have at least $5…" at bounding box center [709, 465] width 373 height 75
click at [572, 436] on div "Sorry, at this time it does not feel like a good fit, you must have at least $5…" at bounding box center [709, 465] width 373 height 75
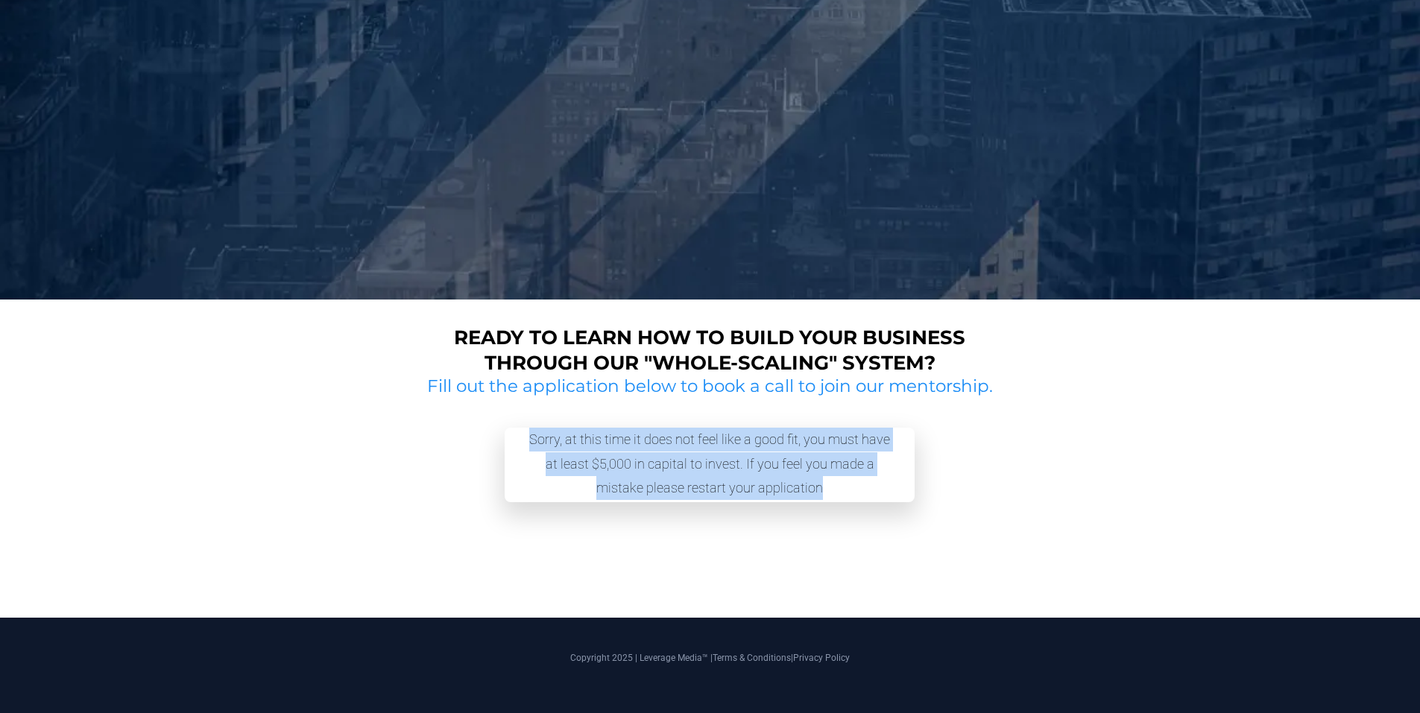
drag, startPoint x: 471, startPoint y: 404, endPoint x: 889, endPoint y: 489, distance: 426.6
click at [889, 489] on section "Sorry, at this time it does not feel like a good fit, you must have at least $5…" at bounding box center [710, 483] width 577 height 171
click at [303, 399] on div "Ready to learn how to build your business through our "whole-scaling" system? F…" at bounding box center [710, 458] width 872 height 289
click at [536, 467] on div "Sorry, at this time it does not feel like a good fit, you must have at least $5…" at bounding box center [709, 465] width 373 height 75
